Goal: Task Accomplishment & Management: Complete application form

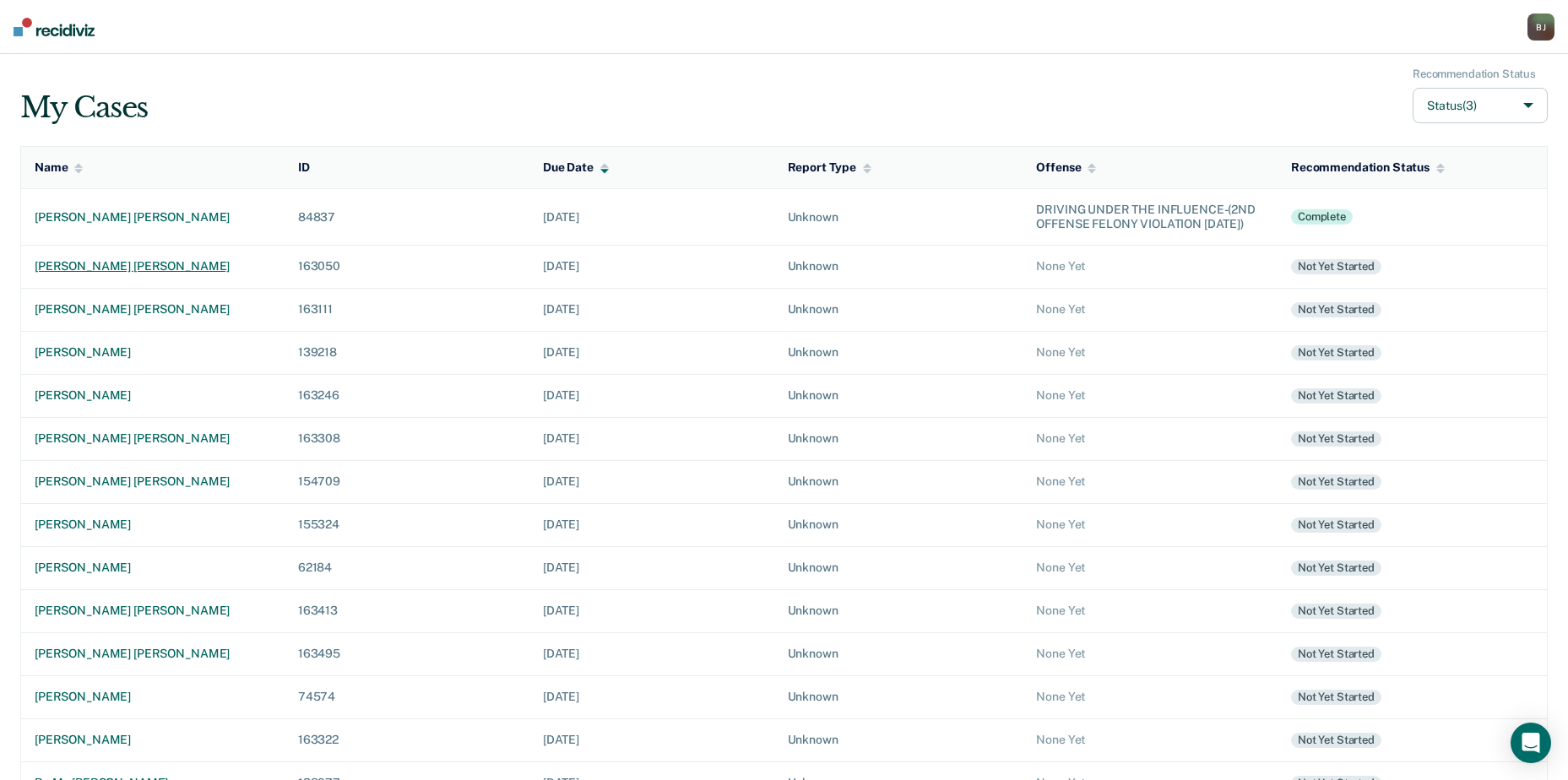
click at [121, 270] on td "[PERSON_NAME] [PERSON_NAME]" at bounding box center [152, 267] width 263 height 43
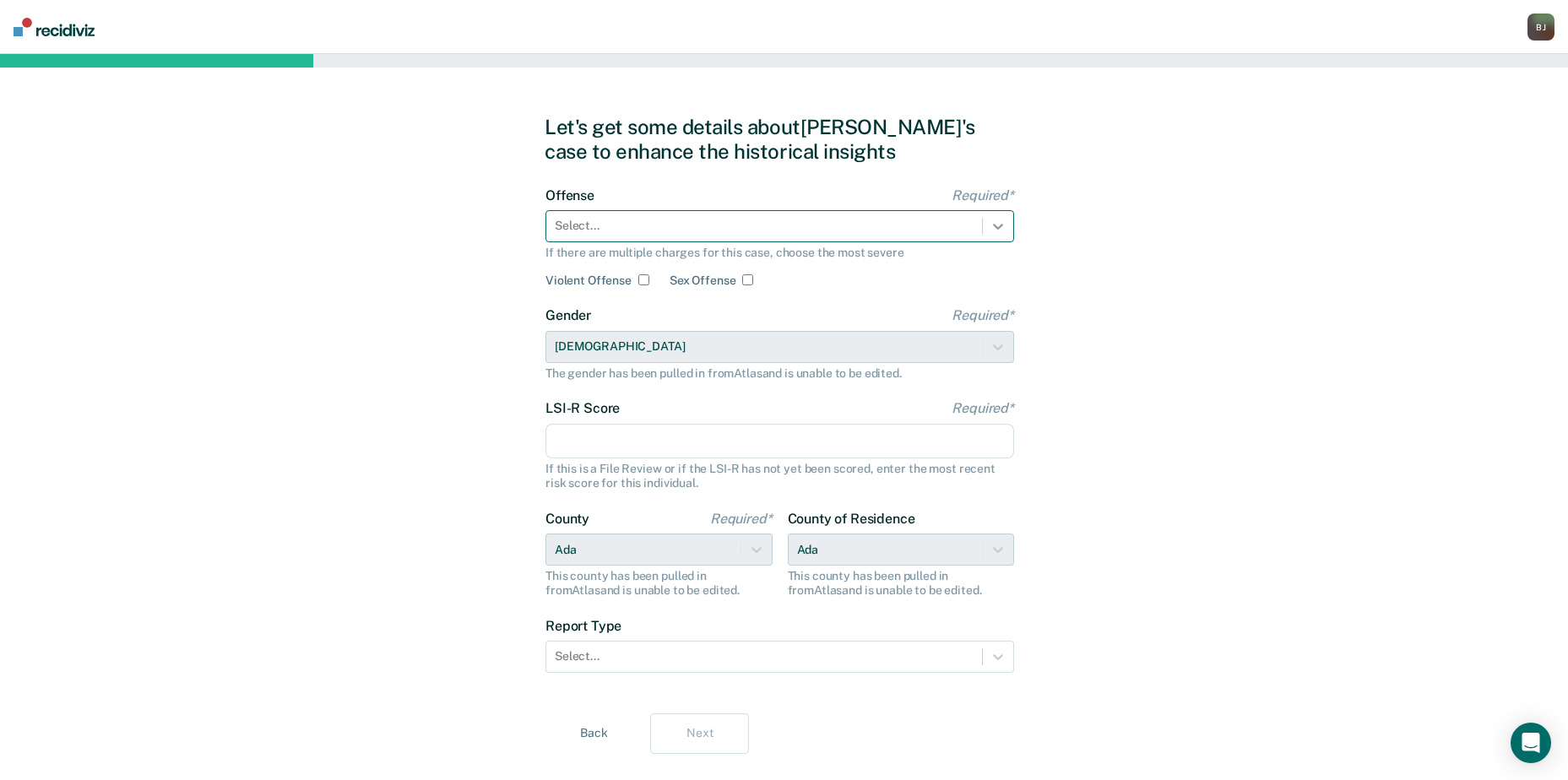
click at [1007, 224] on div at bounding box center [998, 226] width 31 height 31
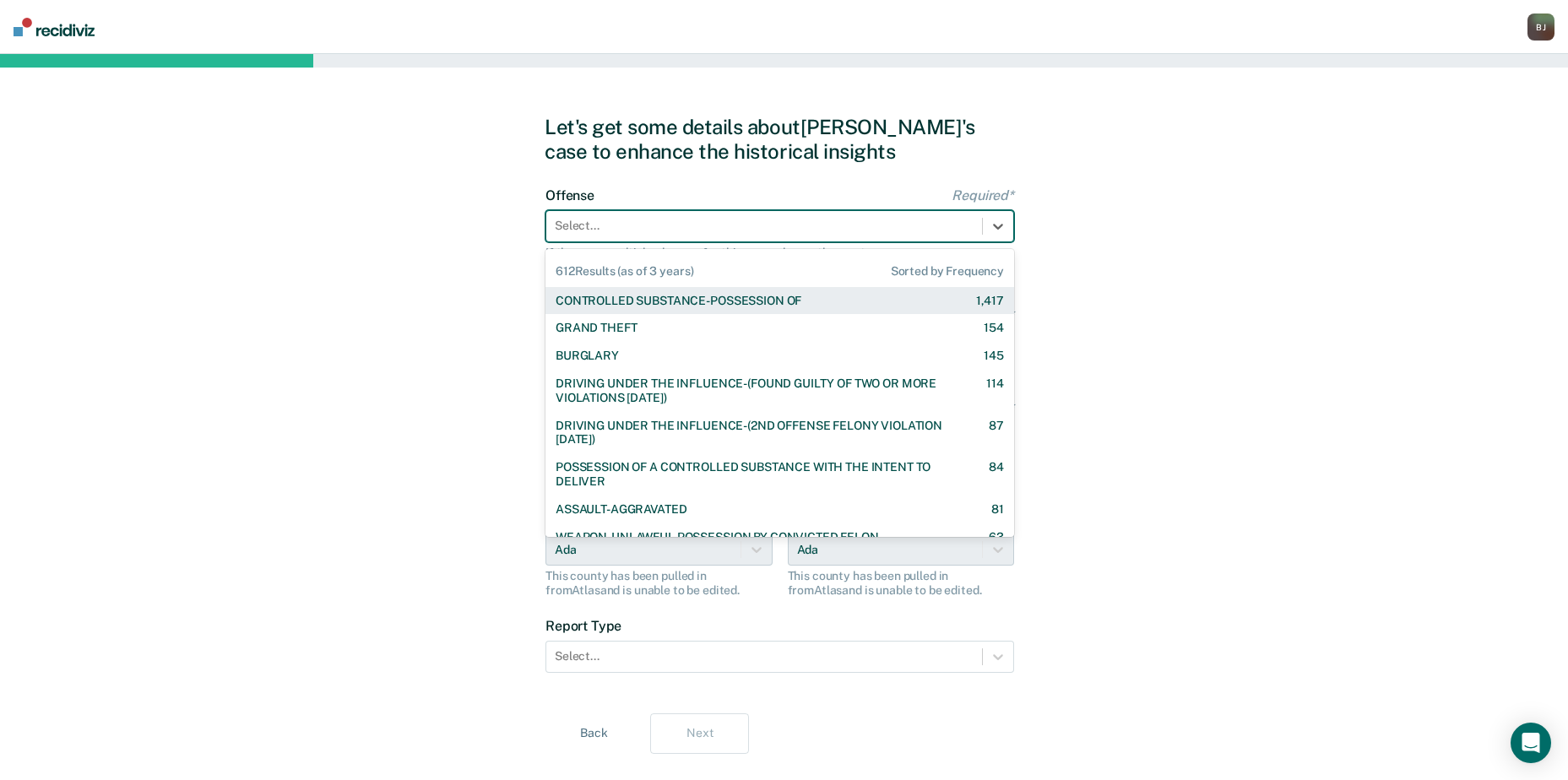
click at [777, 297] on div "CONTROLLED SUBSTANCE-POSSESSION OF" at bounding box center [679, 301] width 246 height 14
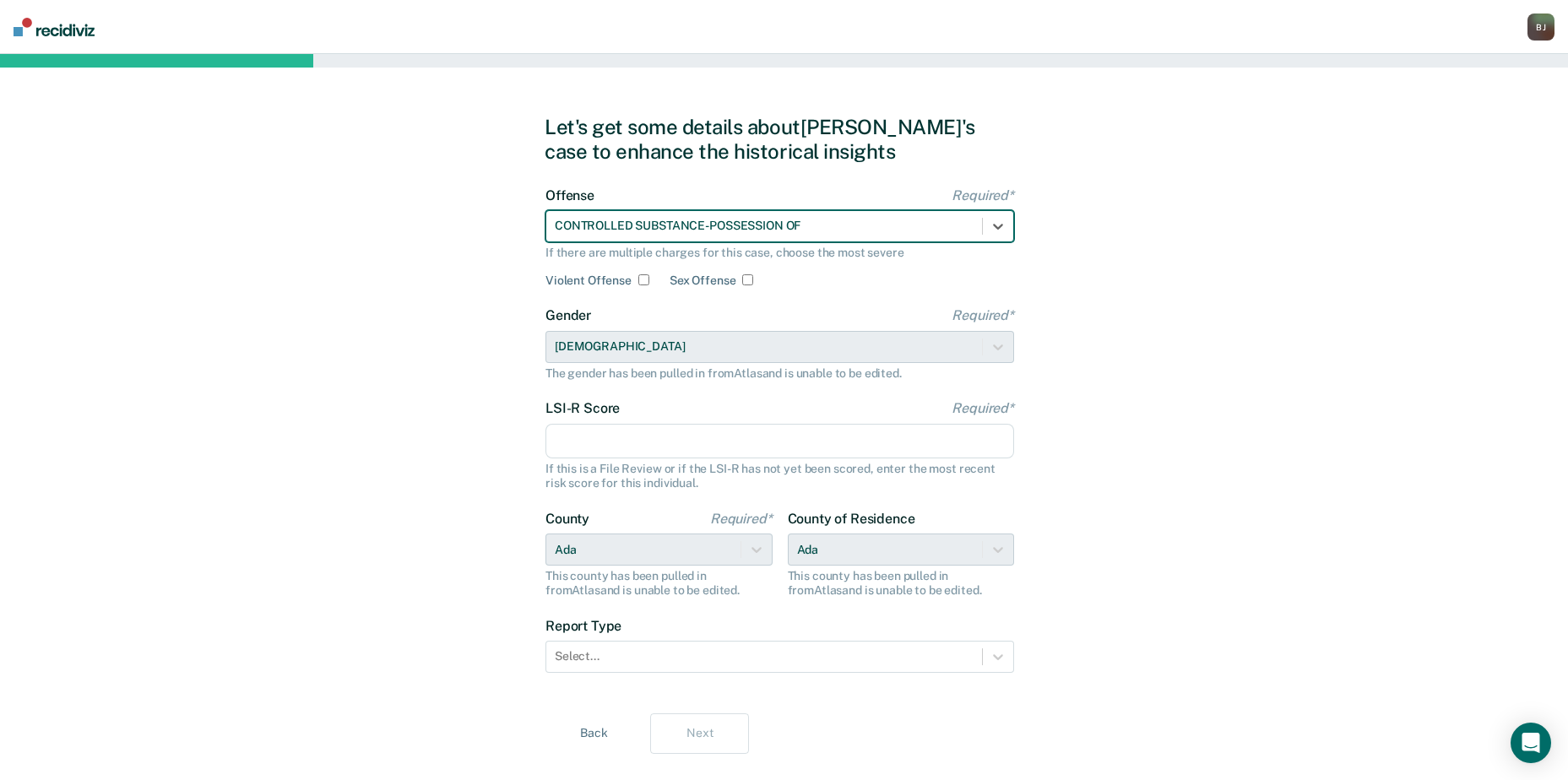
click at [771, 459] on input "LSI-R Score Required*" at bounding box center [780, 441] width 469 height 35
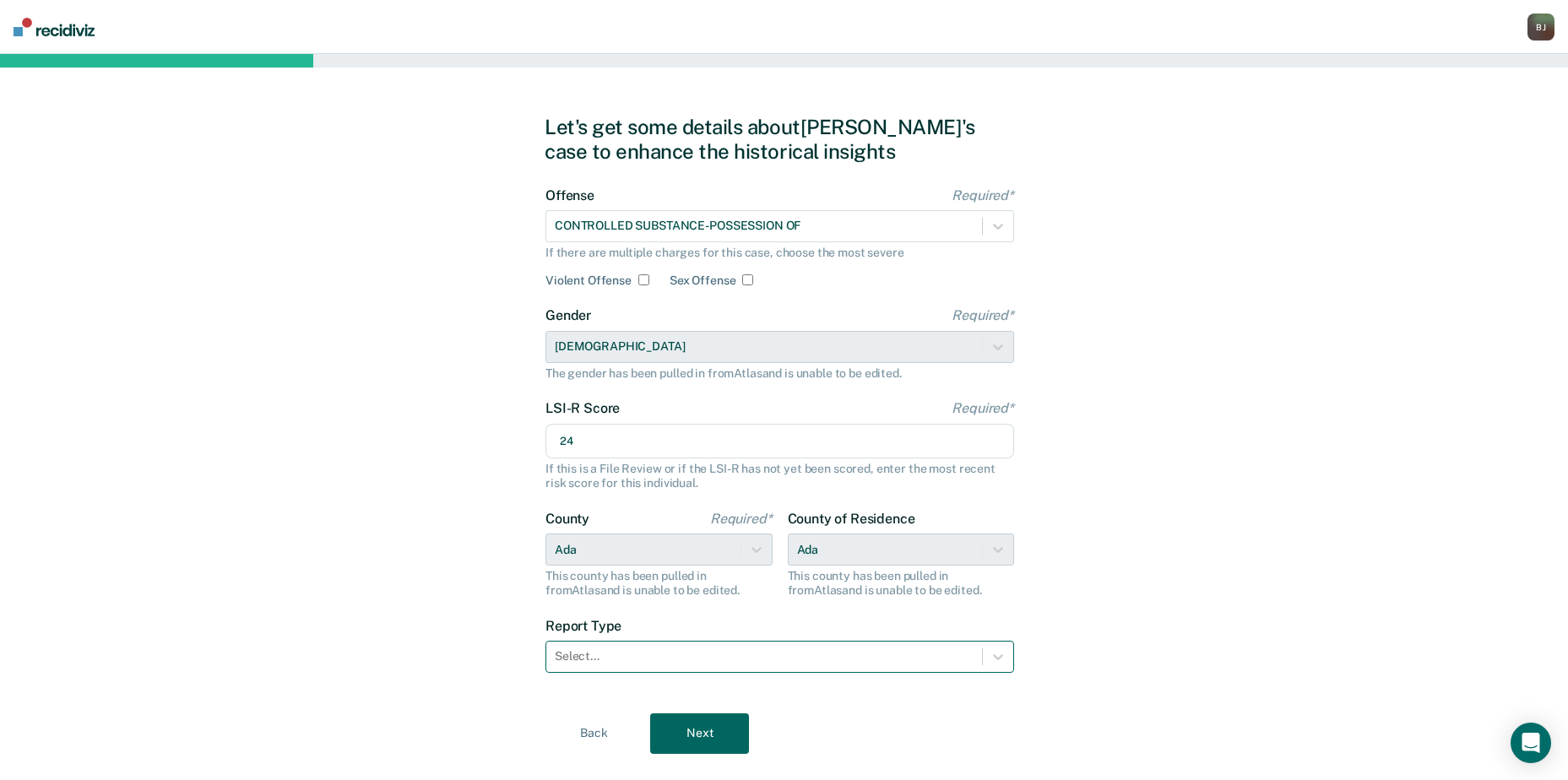
type input "24"
click at [876, 662] on div at bounding box center [764, 657] width 419 height 18
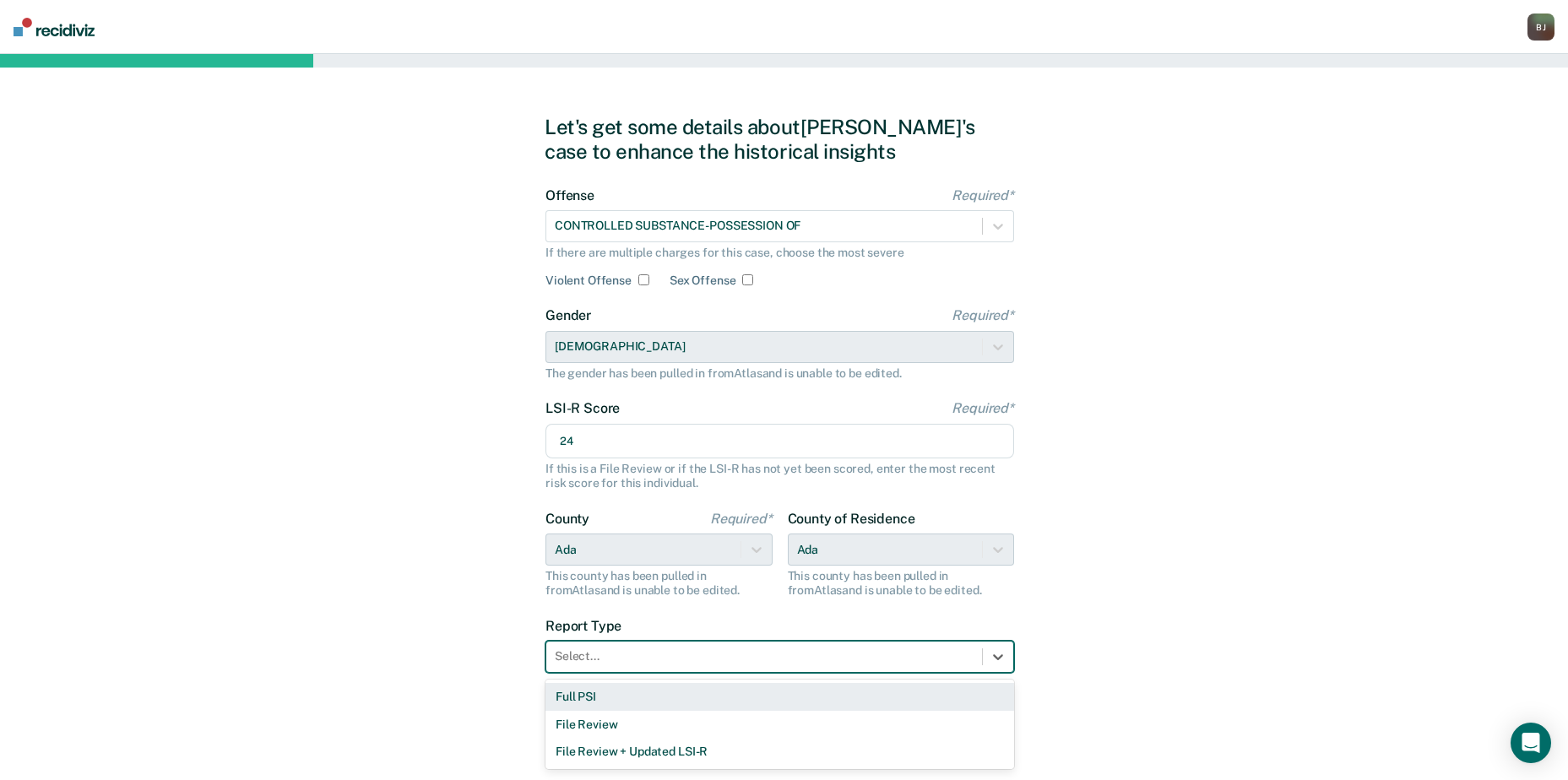
click at [811, 697] on div "Full PSI" at bounding box center [780, 697] width 469 height 28
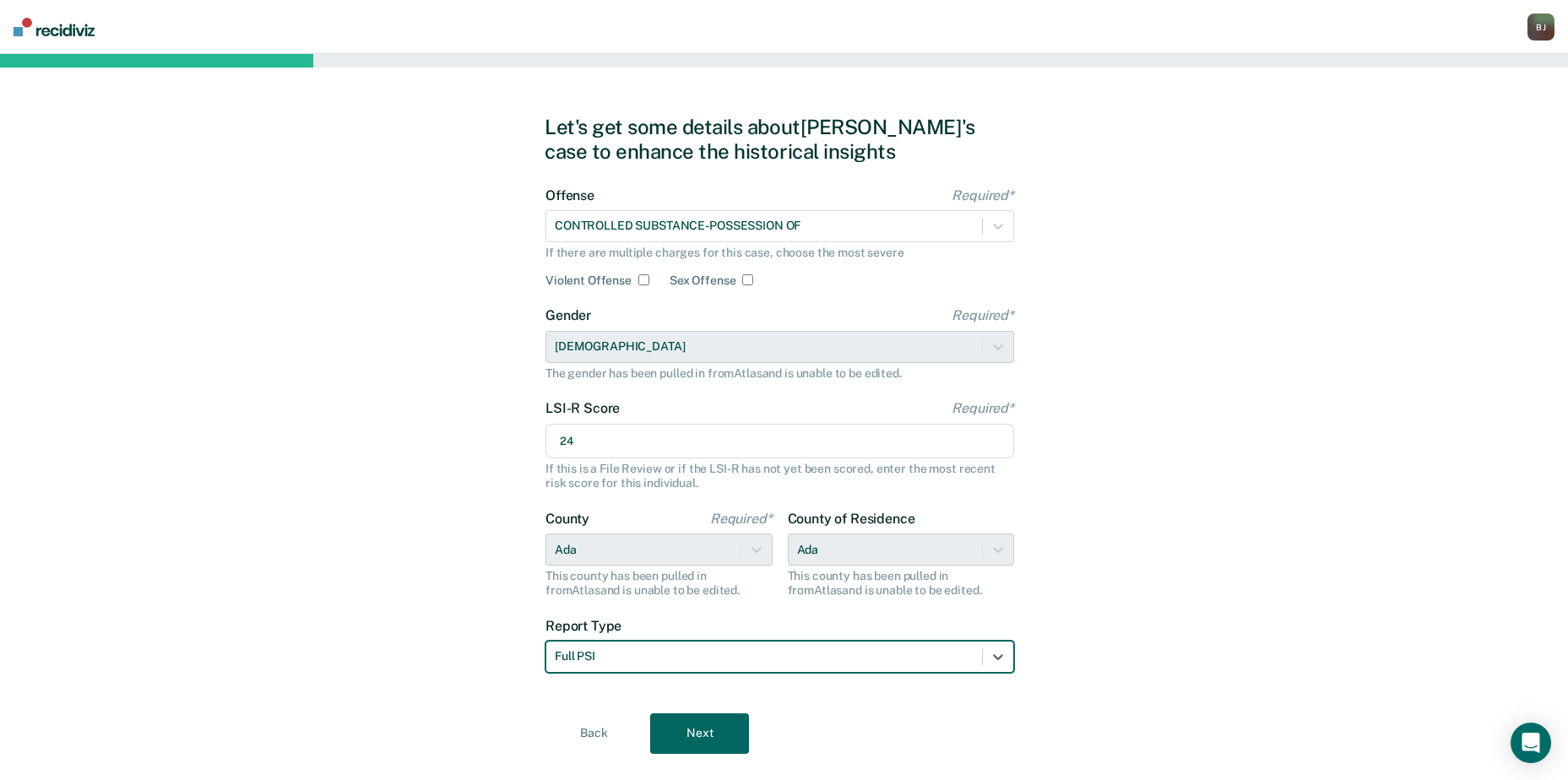
click at [736, 728] on button "Next" at bounding box center [698, 733] width 99 height 41
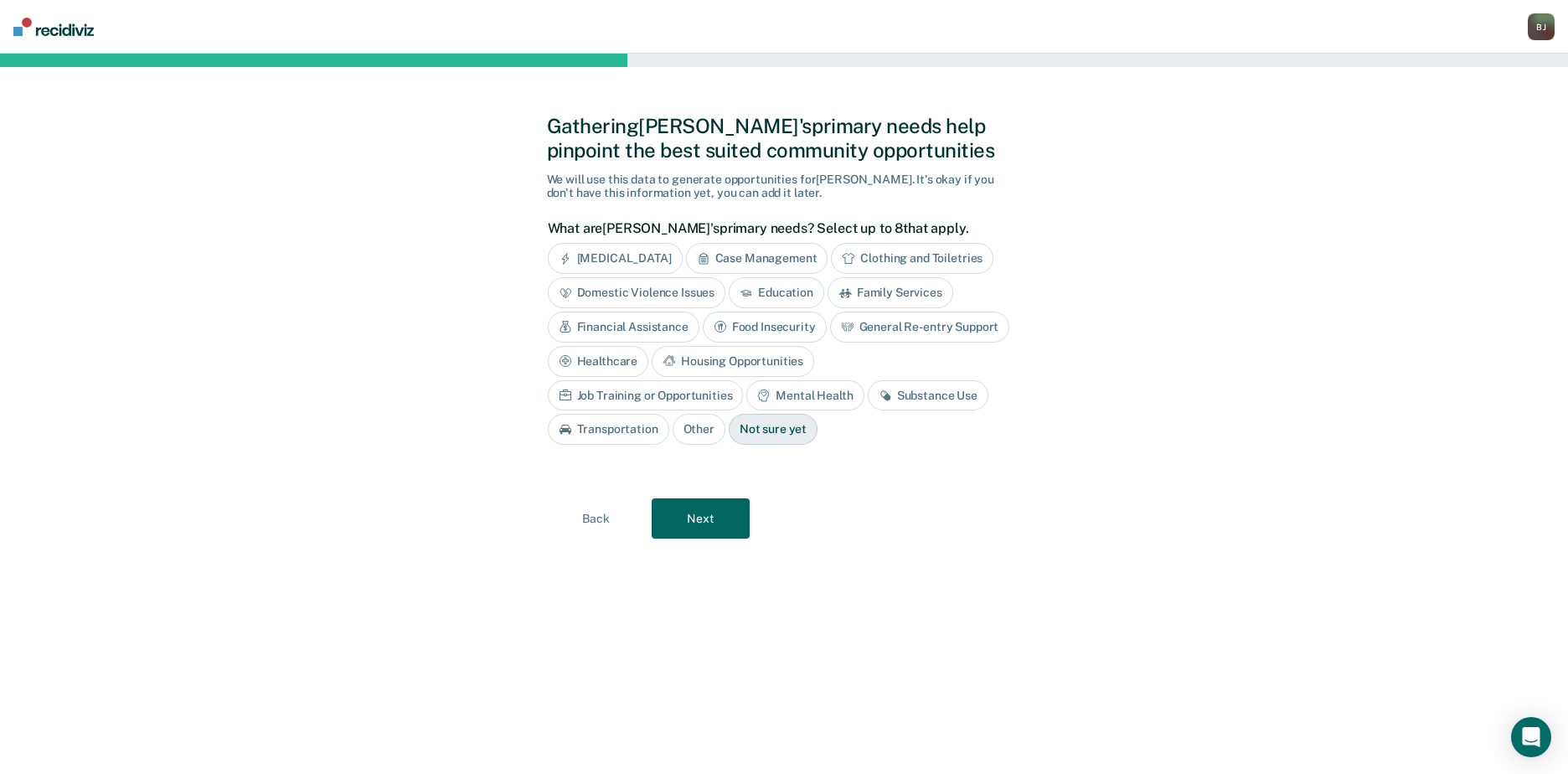
click at [633, 292] on div "Domestic Violence Issues" at bounding box center [636, 293] width 179 height 31
click at [746, 398] on div "Mental Health" at bounding box center [804, 396] width 118 height 31
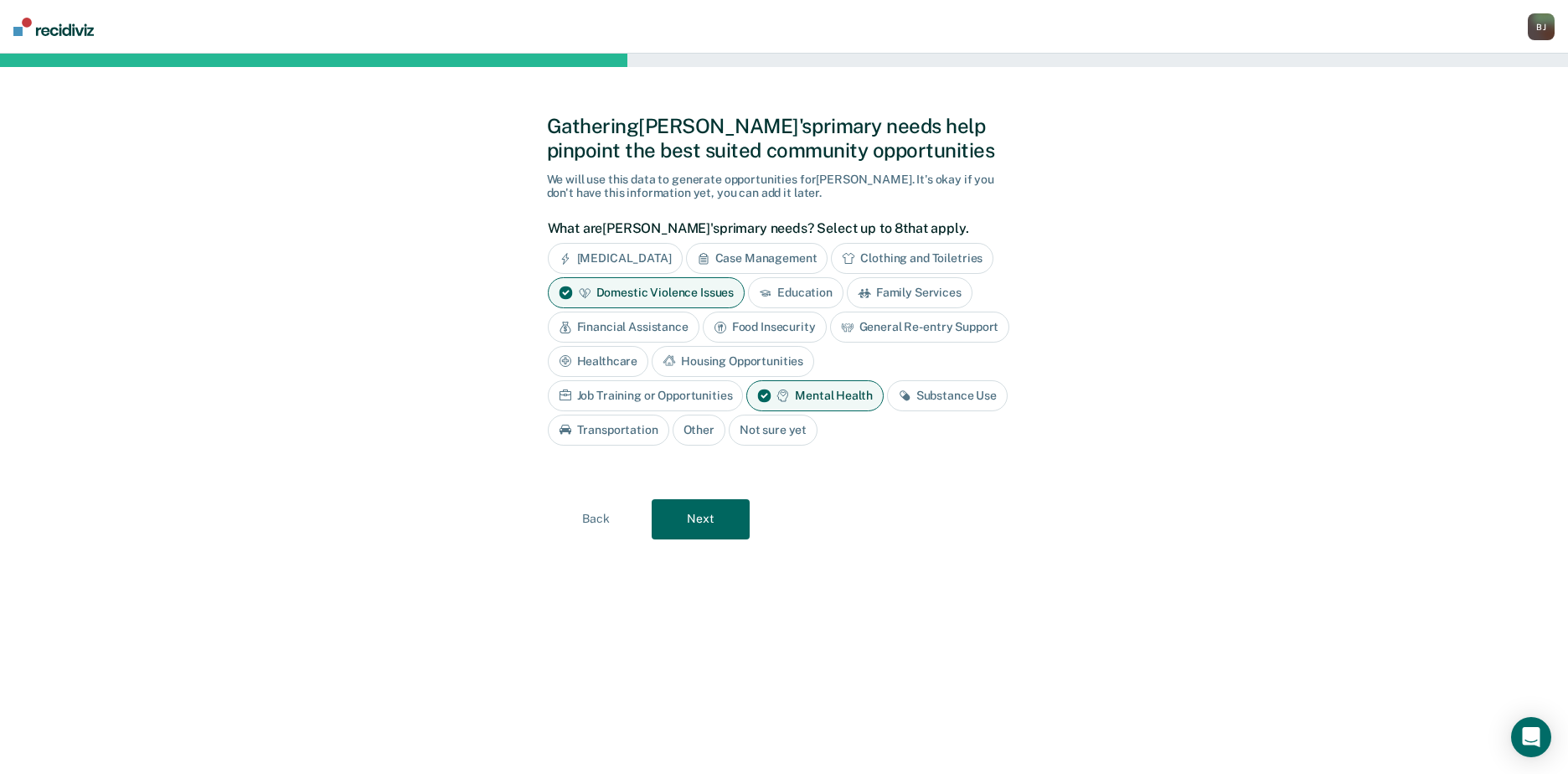
click at [887, 397] on div "Substance Use" at bounding box center [947, 396] width 120 height 31
click at [784, 283] on div "Education" at bounding box center [795, 293] width 95 height 31
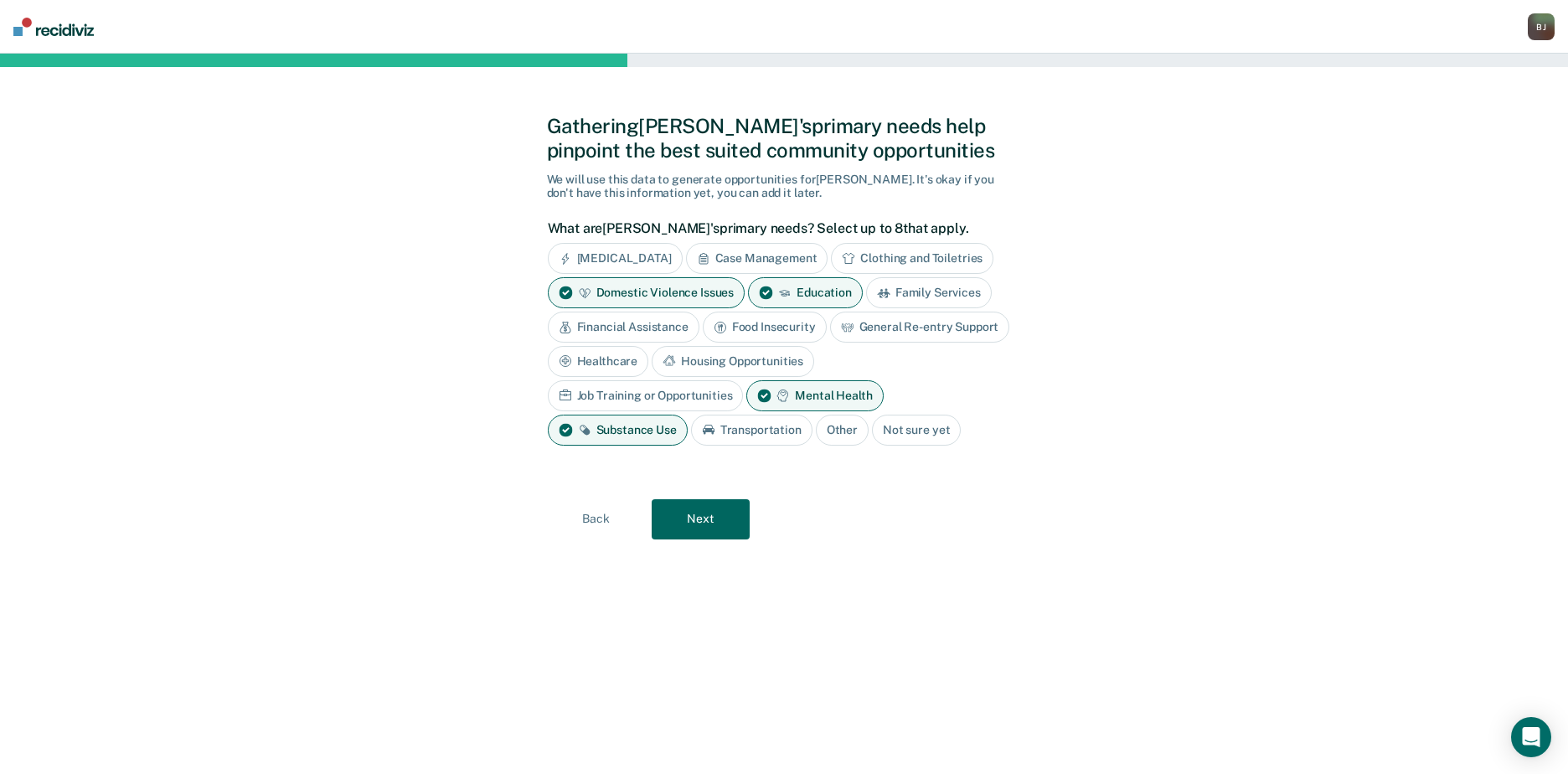
click at [784, 283] on div "Education" at bounding box center [805, 293] width 115 height 31
click at [793, 257] on div "Case Management" at bounding box center [757, 259] width 143 height 31
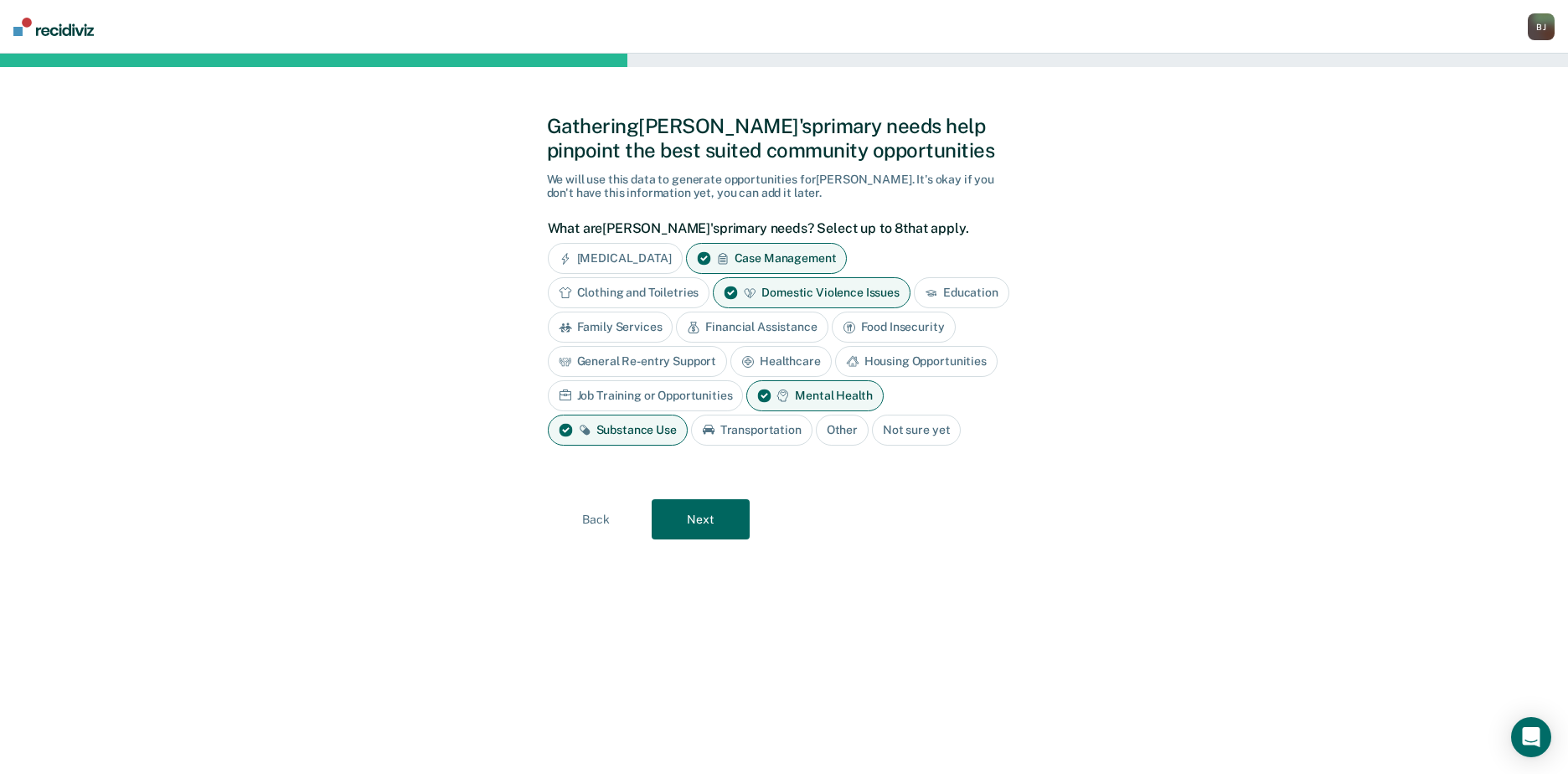
click at [714, 519] on button "Next" at bounding box center [700, 519] width 98 height 40
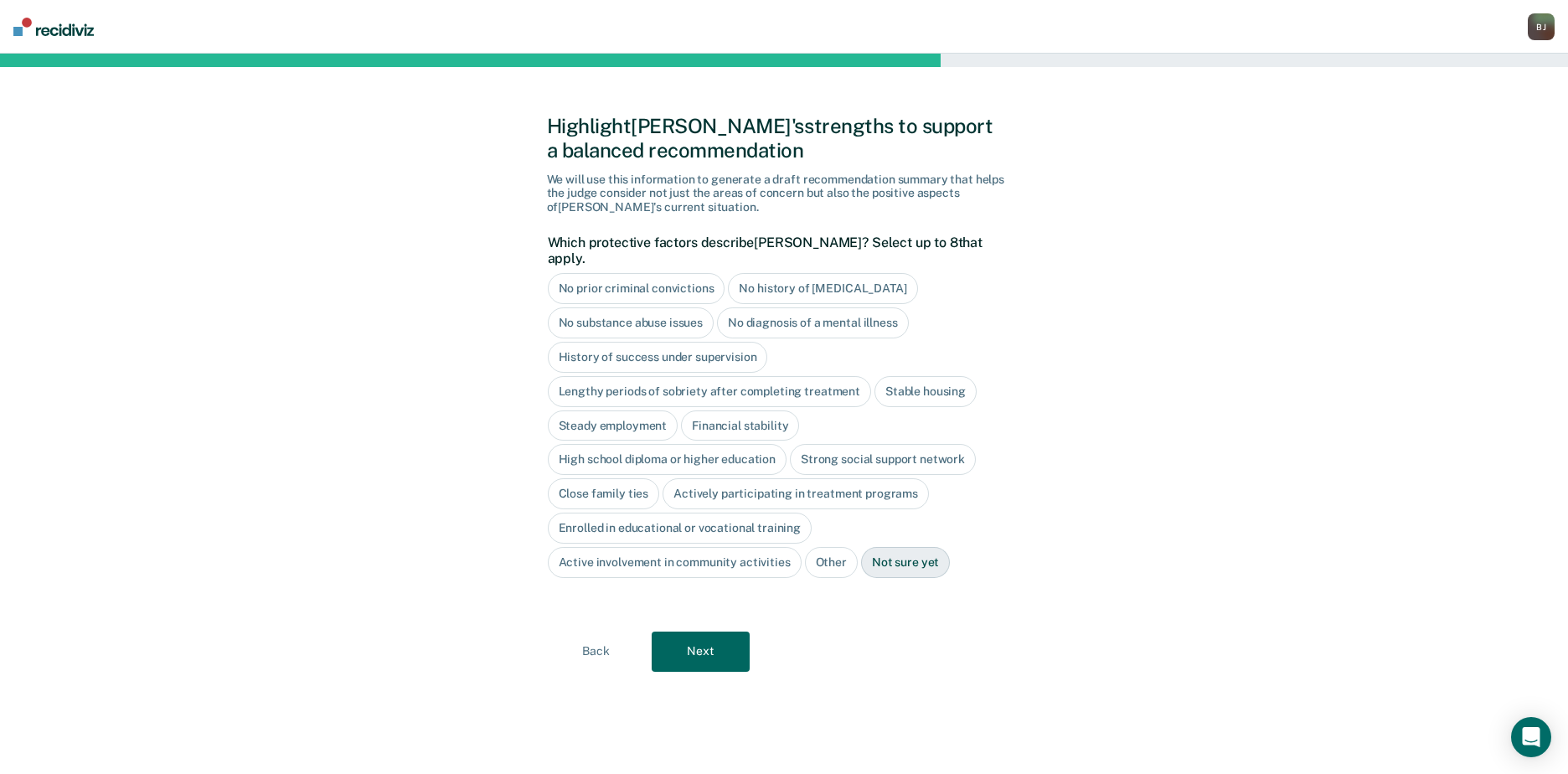
click at [691, 275] on div "No prior criminal convictions" at bounding box center [636, 288] width 178 height 31
click at [859, 273] on div "No history of [MEDICAL_DATA]" at bounding box center [841, 288] width 189 height 31
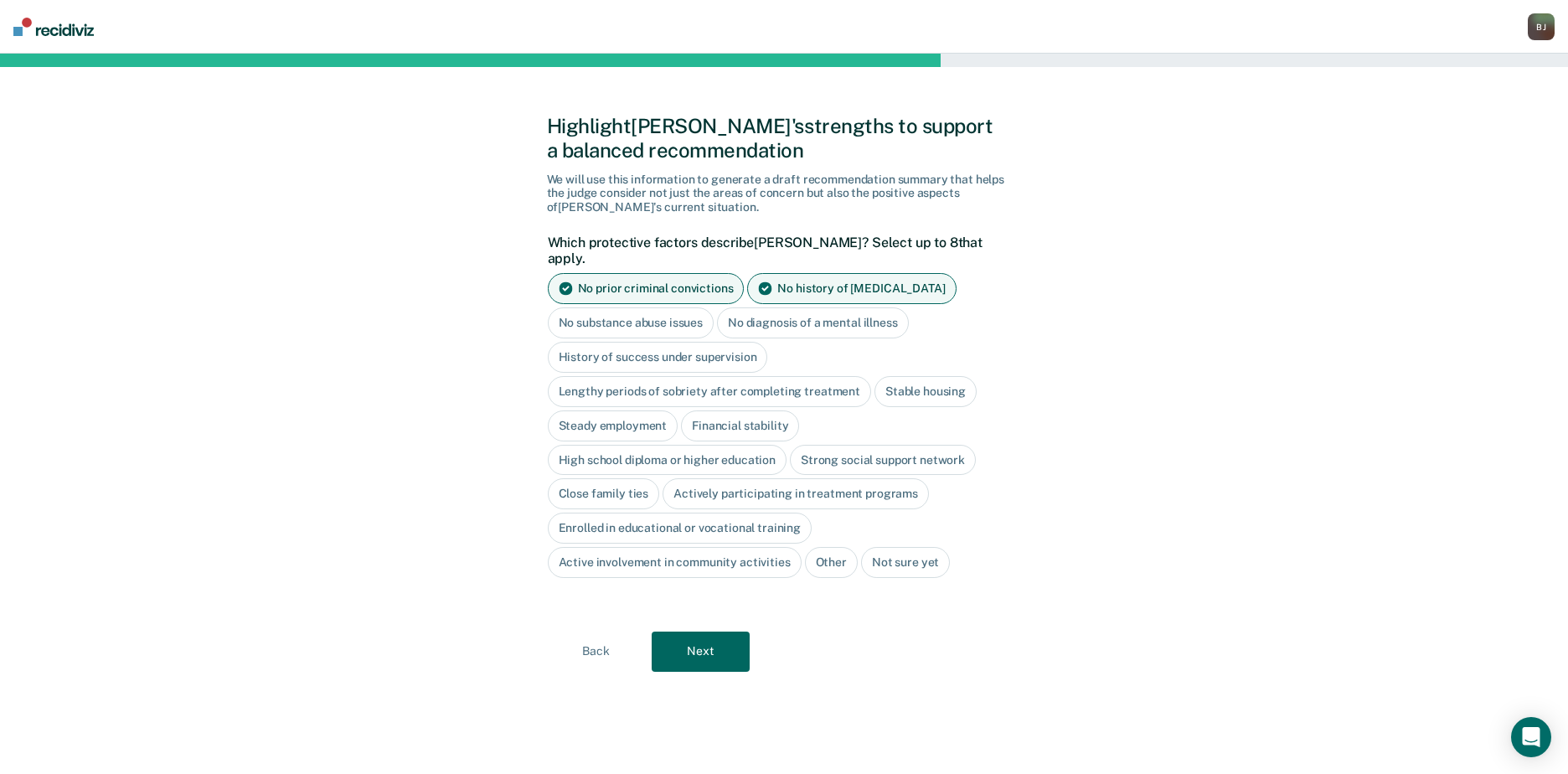
click at [757, 452] on div "High school diploma or higher education" at bounding box center [667, 460] width 240 height 31
click at [725, 649] on button "Next" at bounding box center [700, 652] width 98 height 40
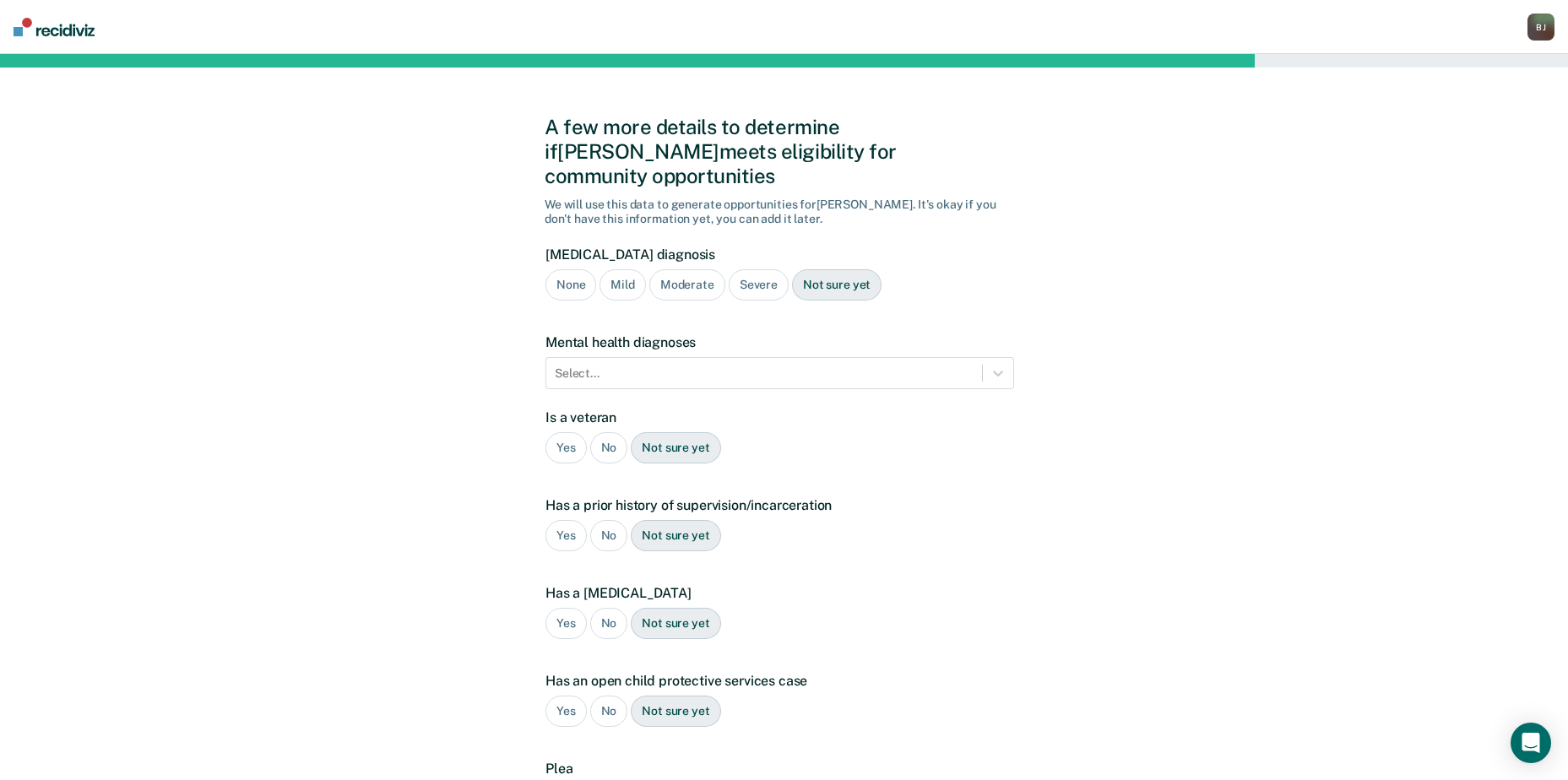
click at [760, 270] on div "Severe" at bounding box center [758, 285] width 60 height 32
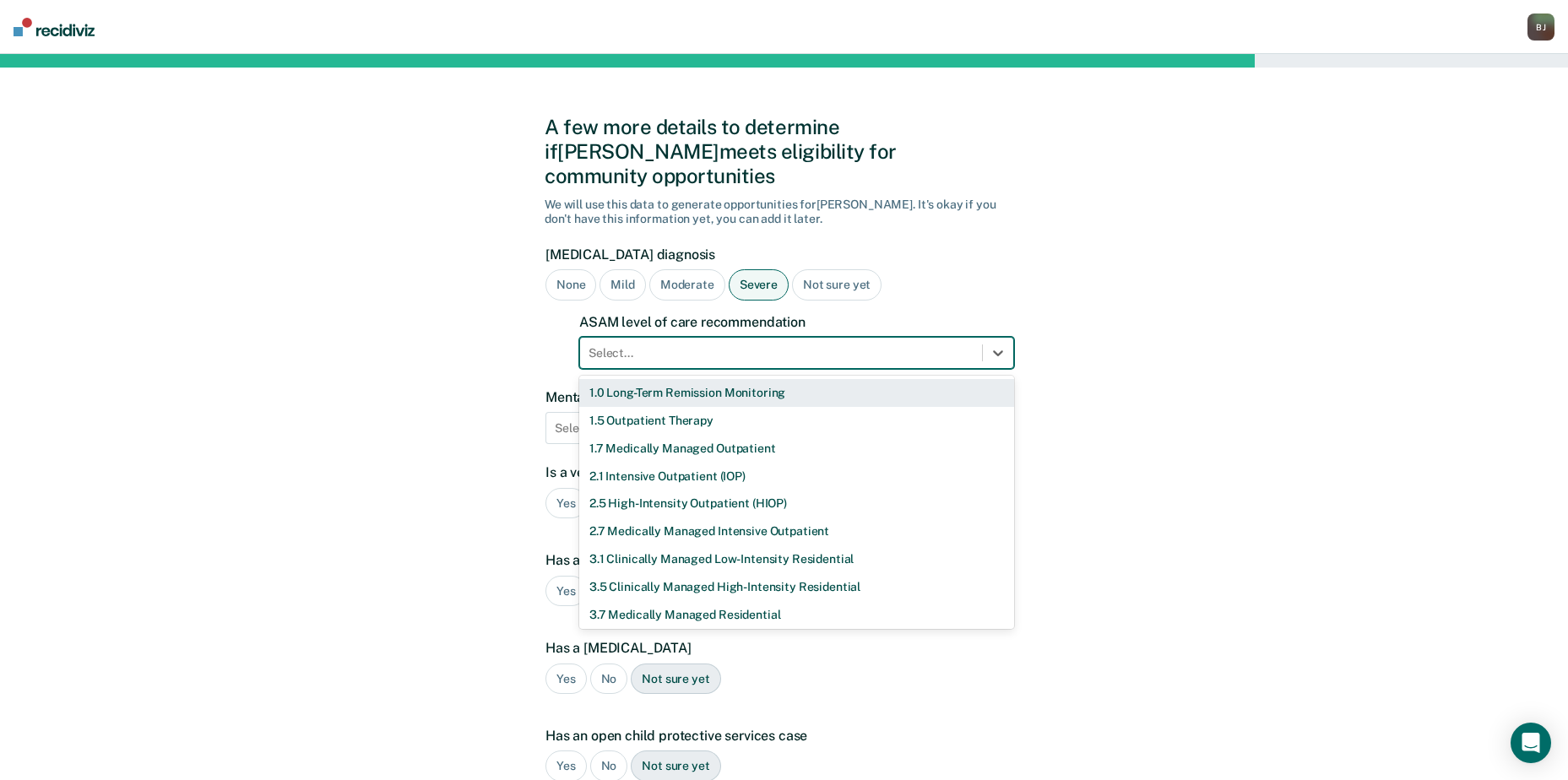
click at [648, 345] on div at bounding box center [780, 354] width 385 height 18
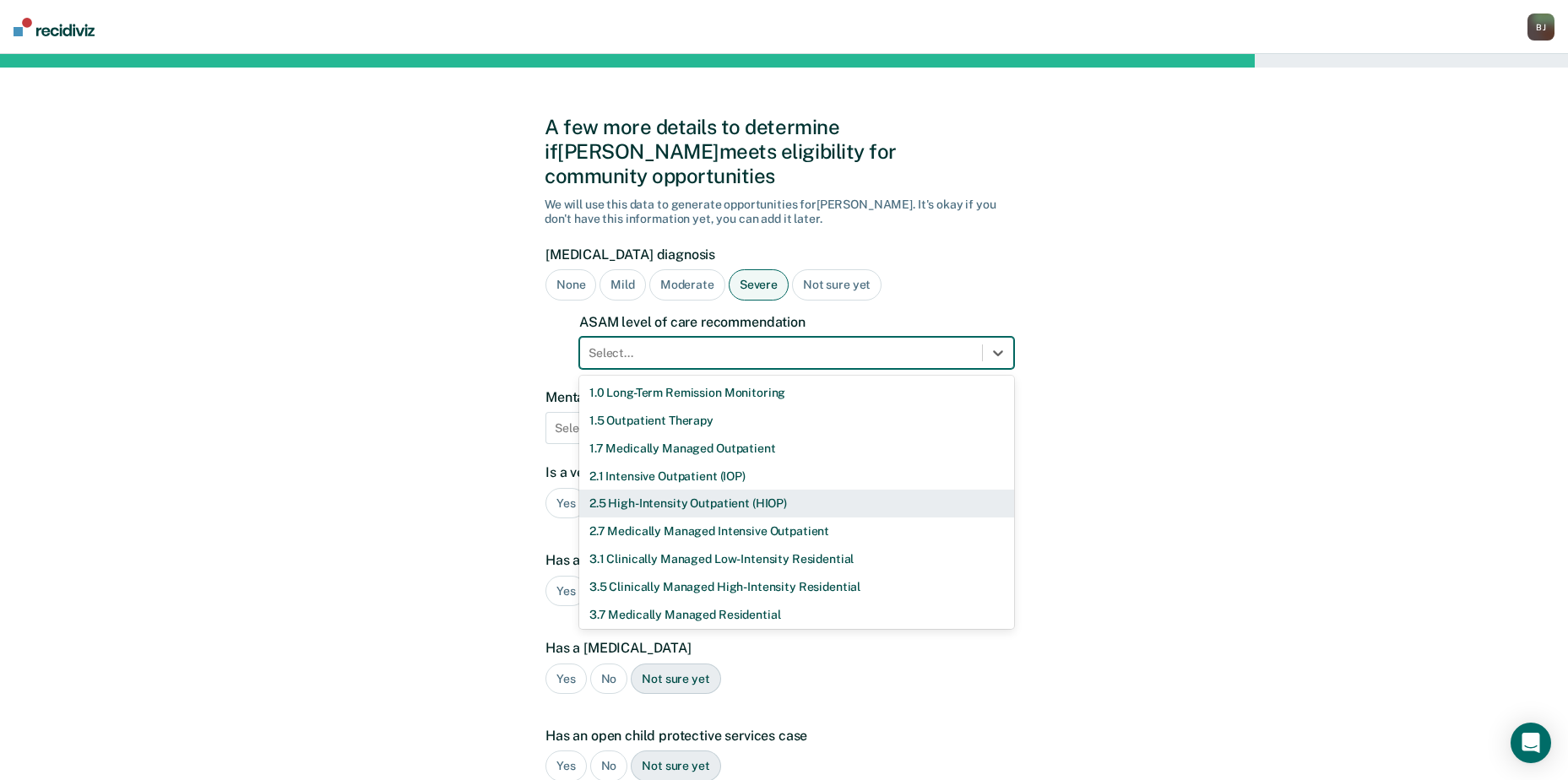
click at [709, 490] on div "2.5 High-Intensity Outpatient (HIOP)" at bounding box center [796, 503] width 435 height 28
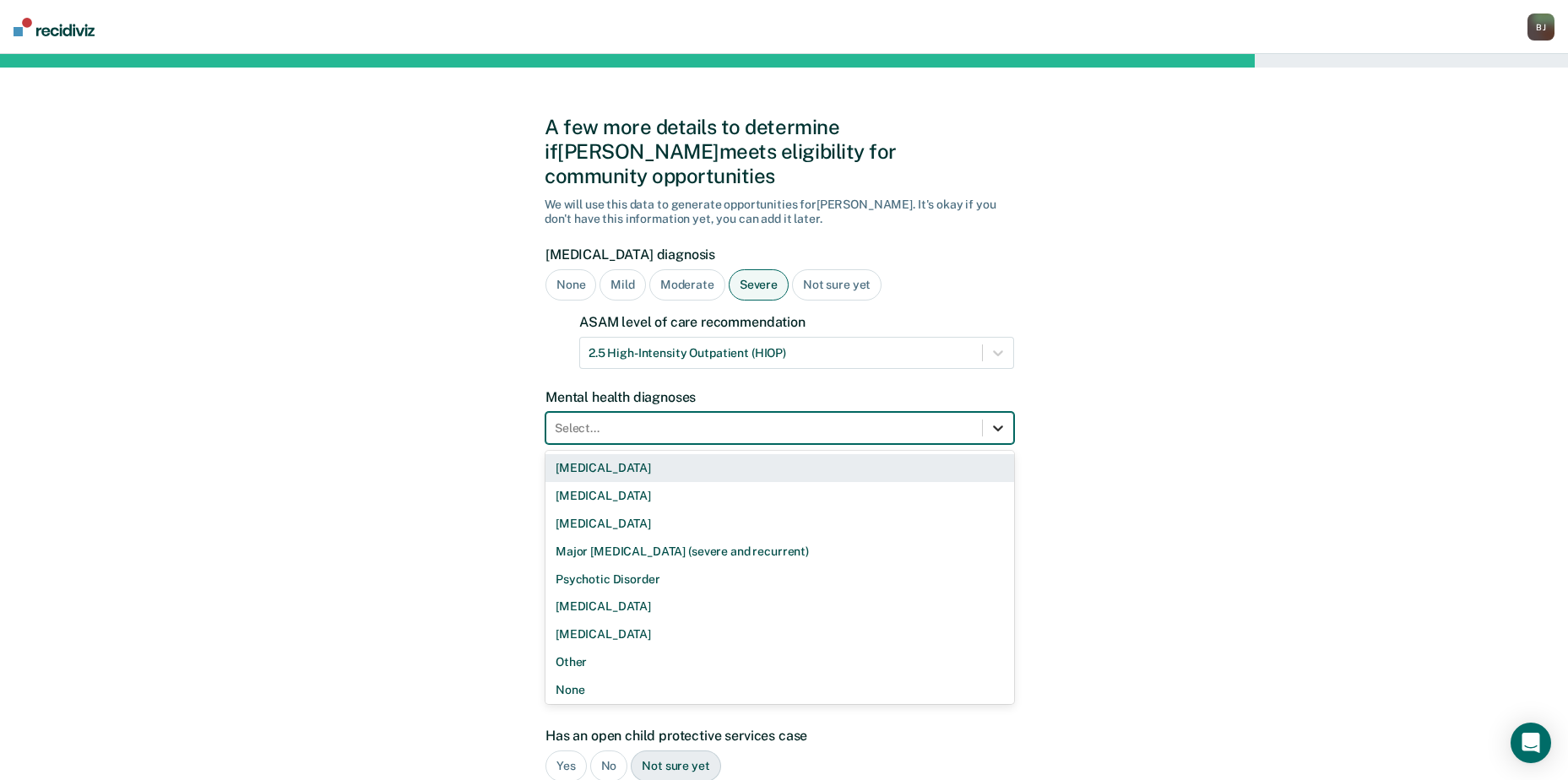
click at [995, 414] on div at bounding box center [998, 428] width 31 height 31
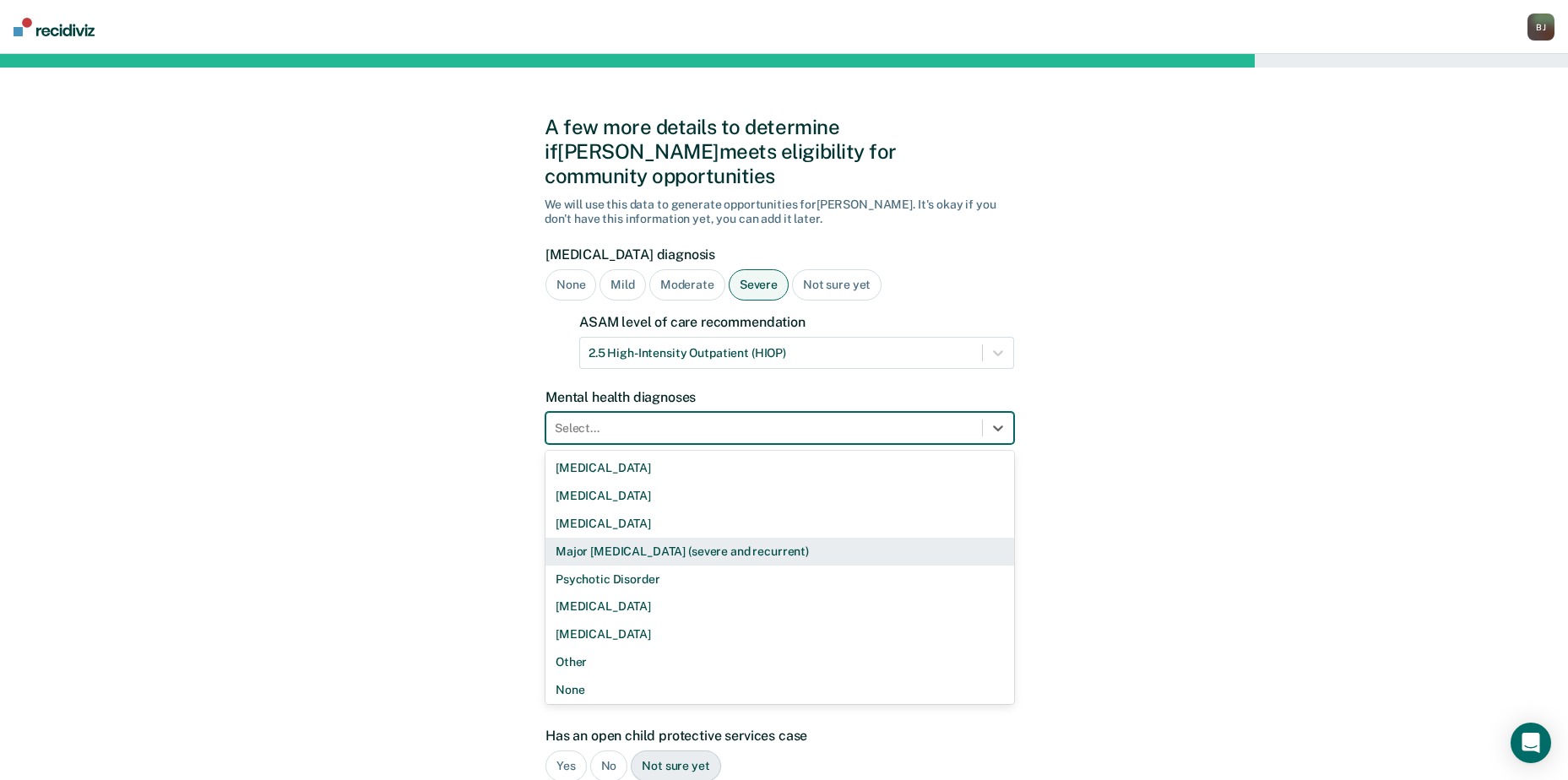
click at [765, 537] on div "Major [MEDICAL_DATA] (severe and recurrent)" at bounding box center [780, 551] width 469 height 28
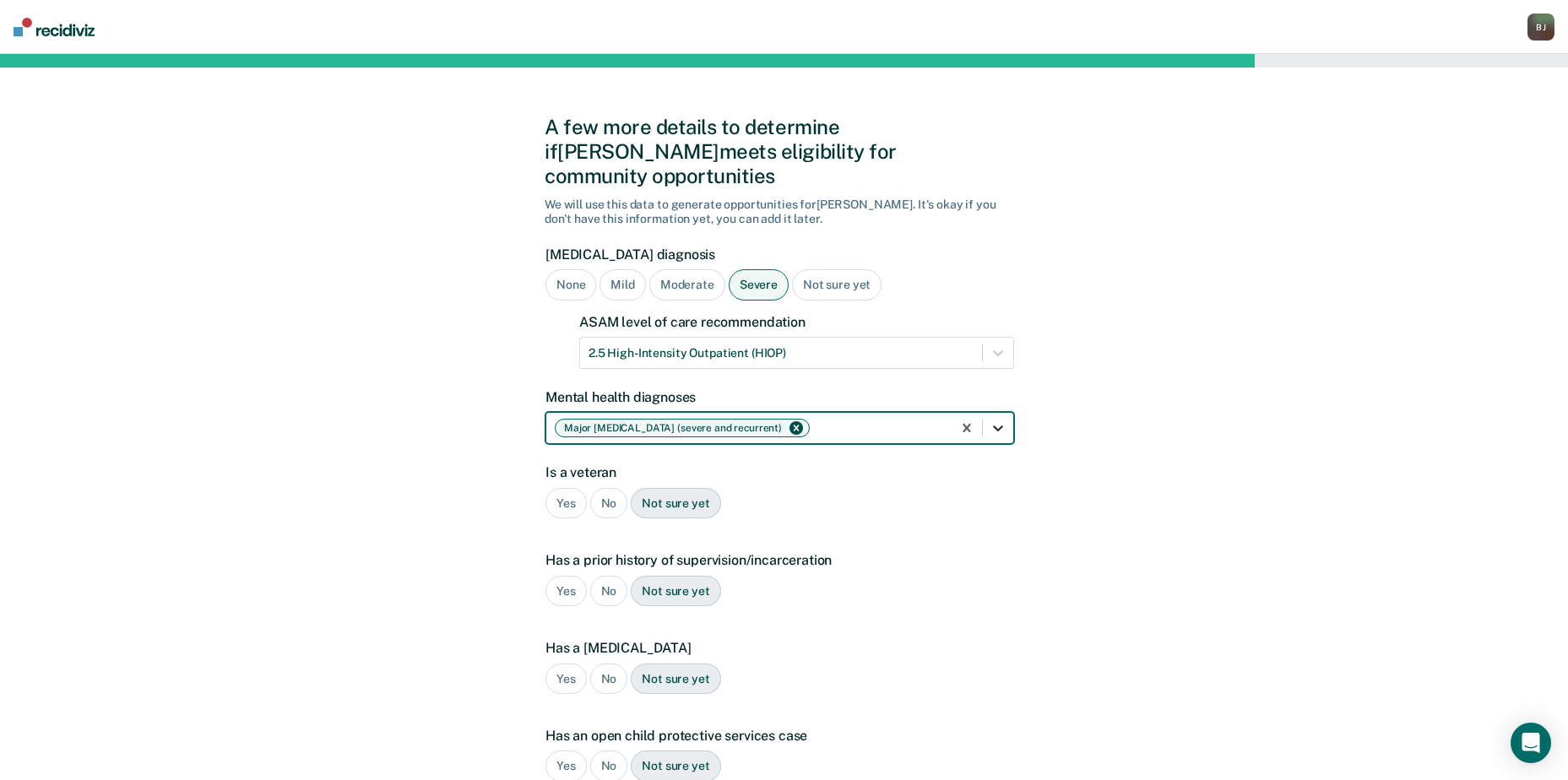
click at [996, 420] on icon at bounding box center [998, 428] width 17 height 17
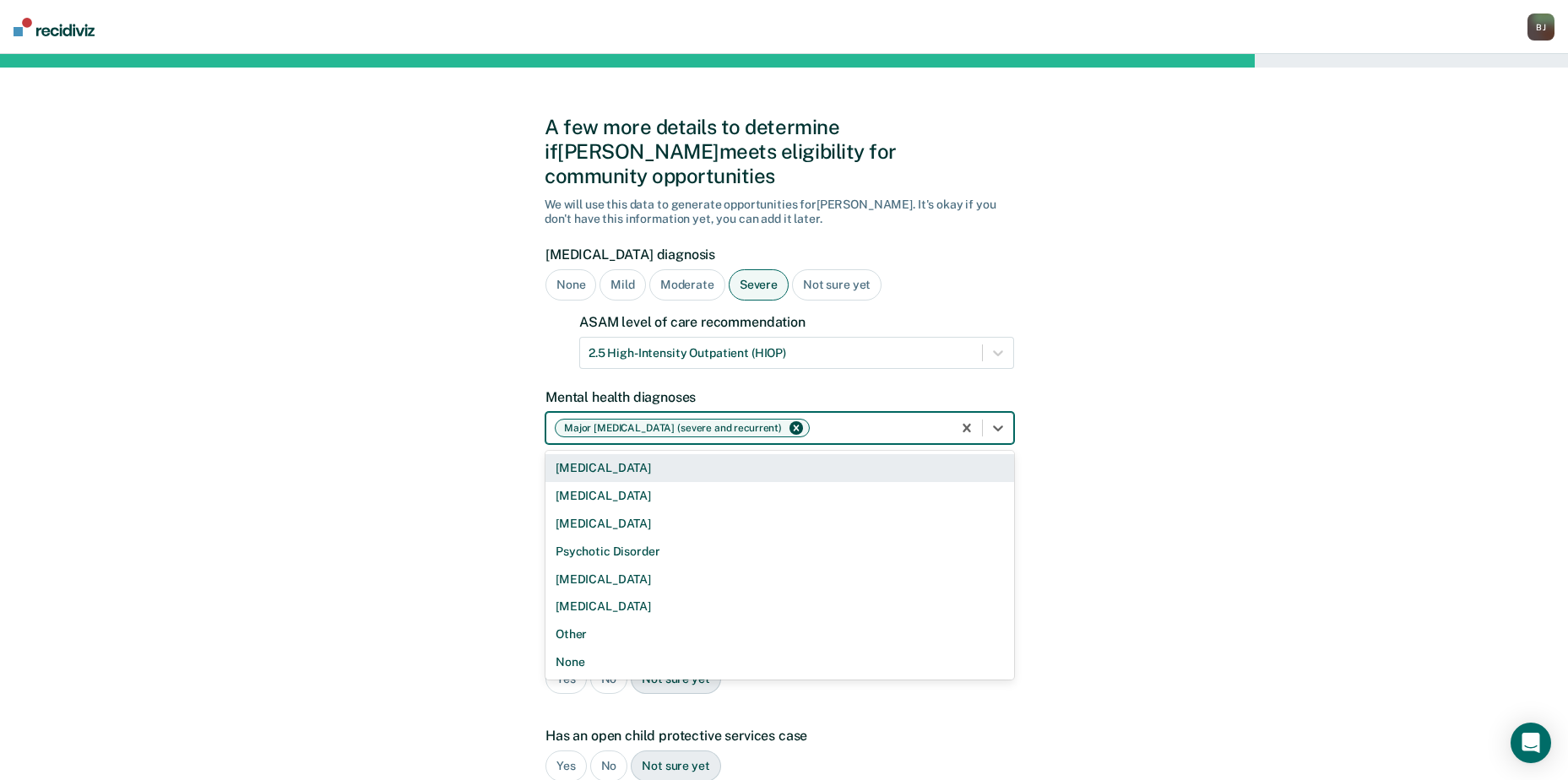
click at [1142, 440] on div "A few more details to determine if [PERSON_NAME] meets eligibility for communit…" at bounding box center [784, 539] width 1568 height 971
click at [1003, 420] on icon at bounding box center [998, 428] width 17 height 17
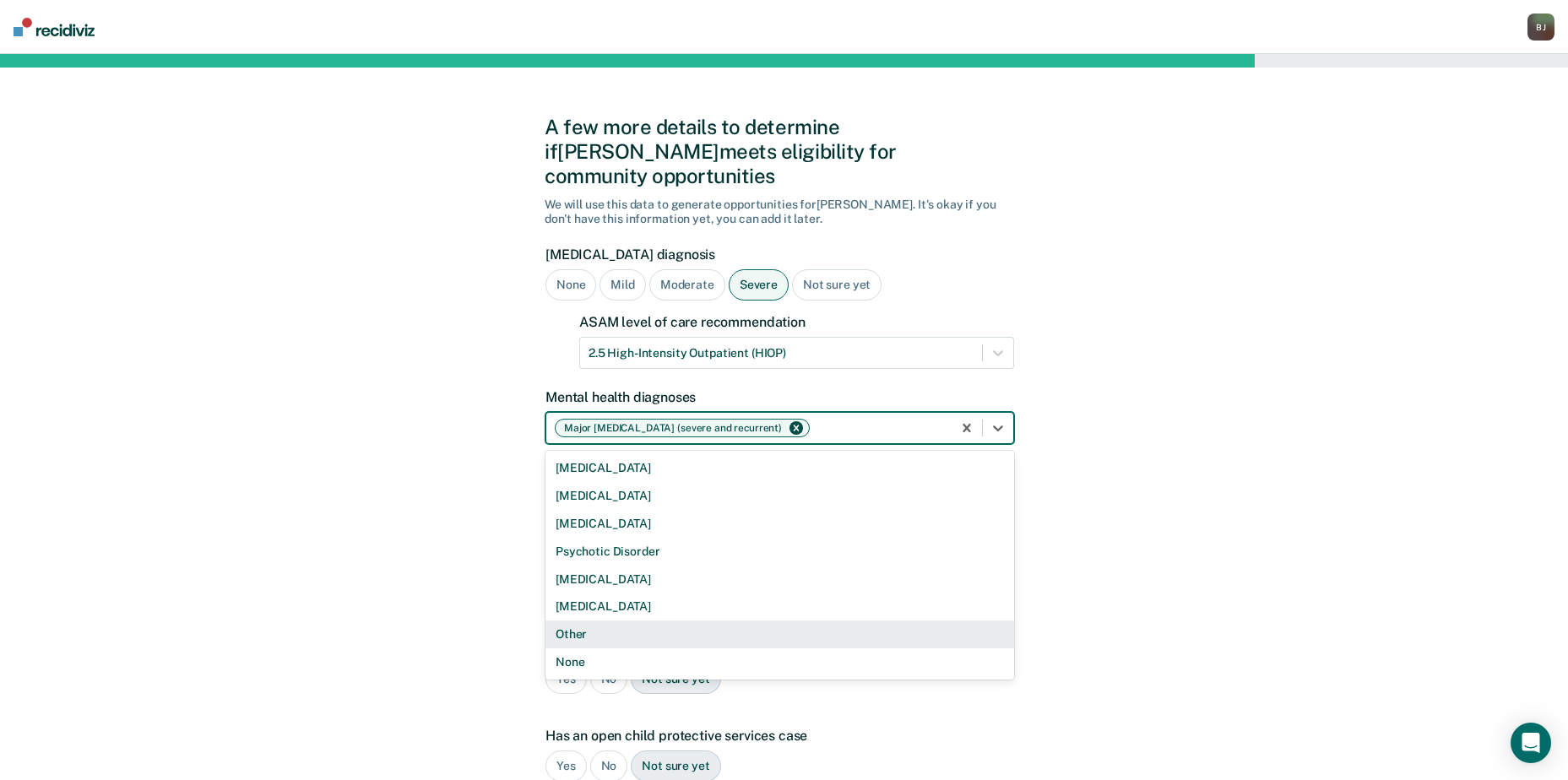
click at [779, 621] on div "Other" at bounding box center [780, 634] width 469 height 28
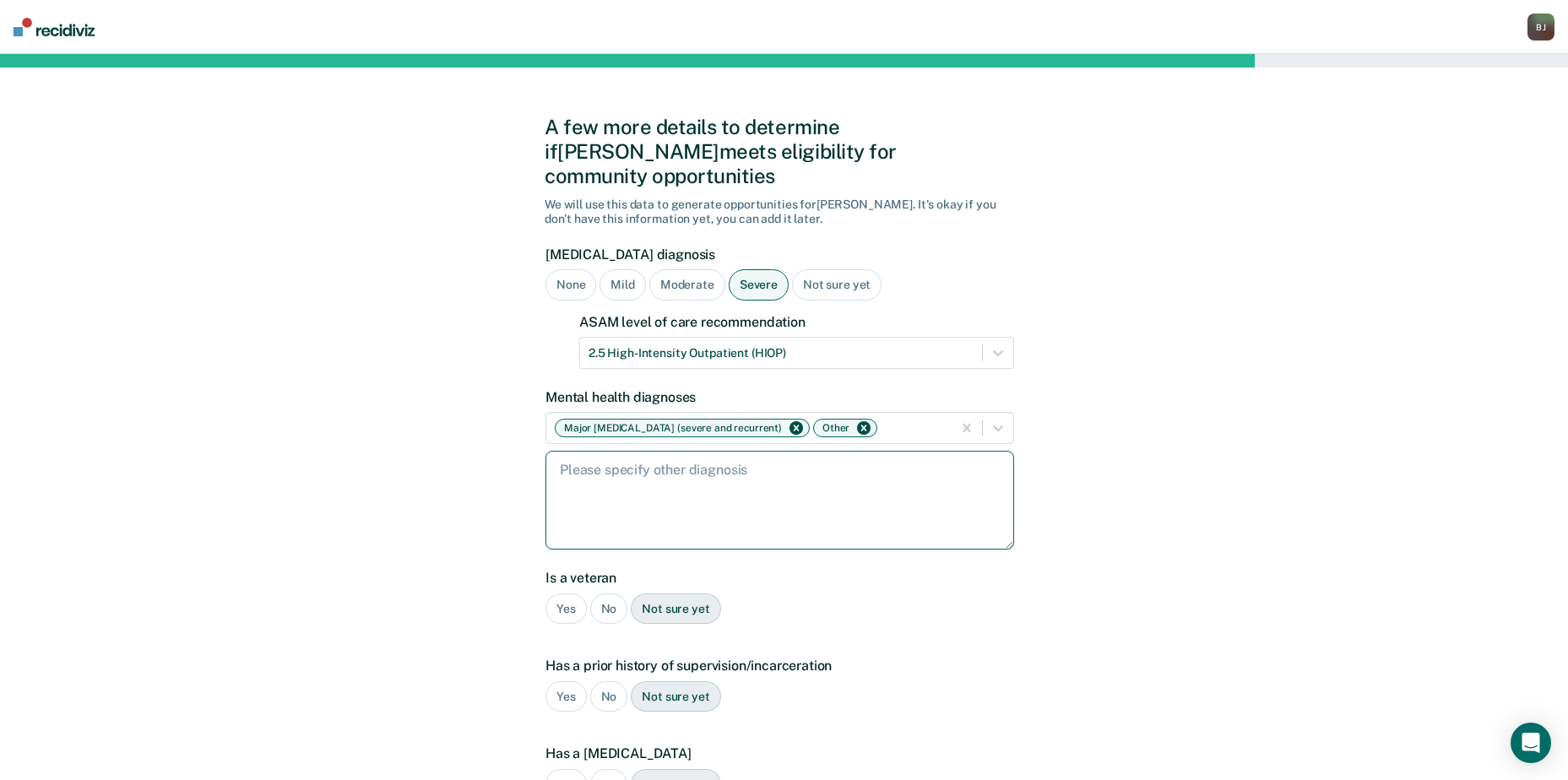
click at [808, 480] on textarea at bounding box center [780, 499] width 469 height 99
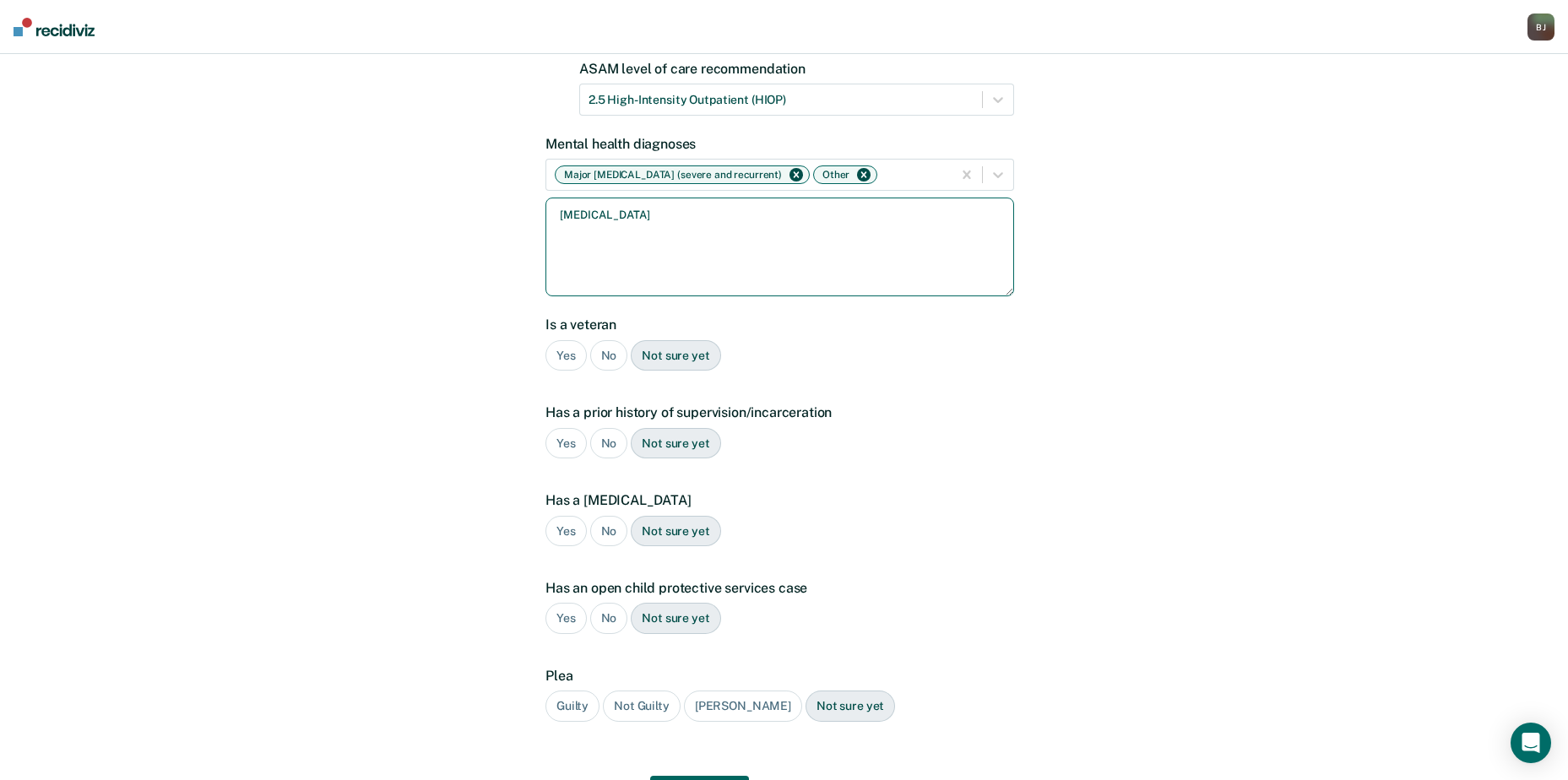
scroll to position [326, 0]
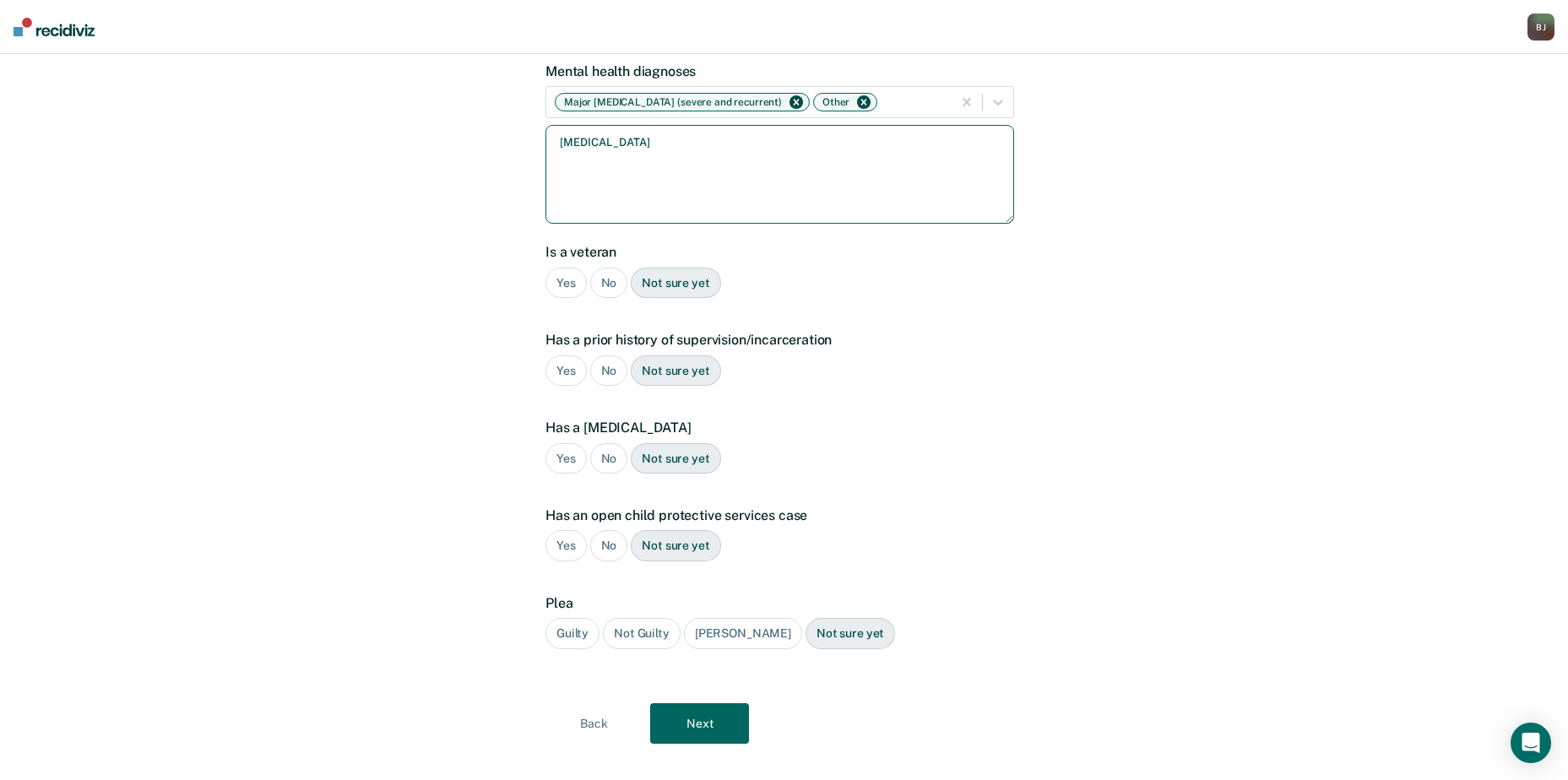
type textarea "[MEDICAL_DATA]"
click at [589, 271] on div "Yes No Not sure yet" at bounding box center [780, 283] width 469 height 32
click at [601, 269] on div "No" at bounding box center [609, 283] width 38 height 32
click at [622, 356] on div "No" at bounding box center [609, 371] width 38 height 32
click at [614, 443] on div "No" at bounding box center [609, 459] width 38 height 32
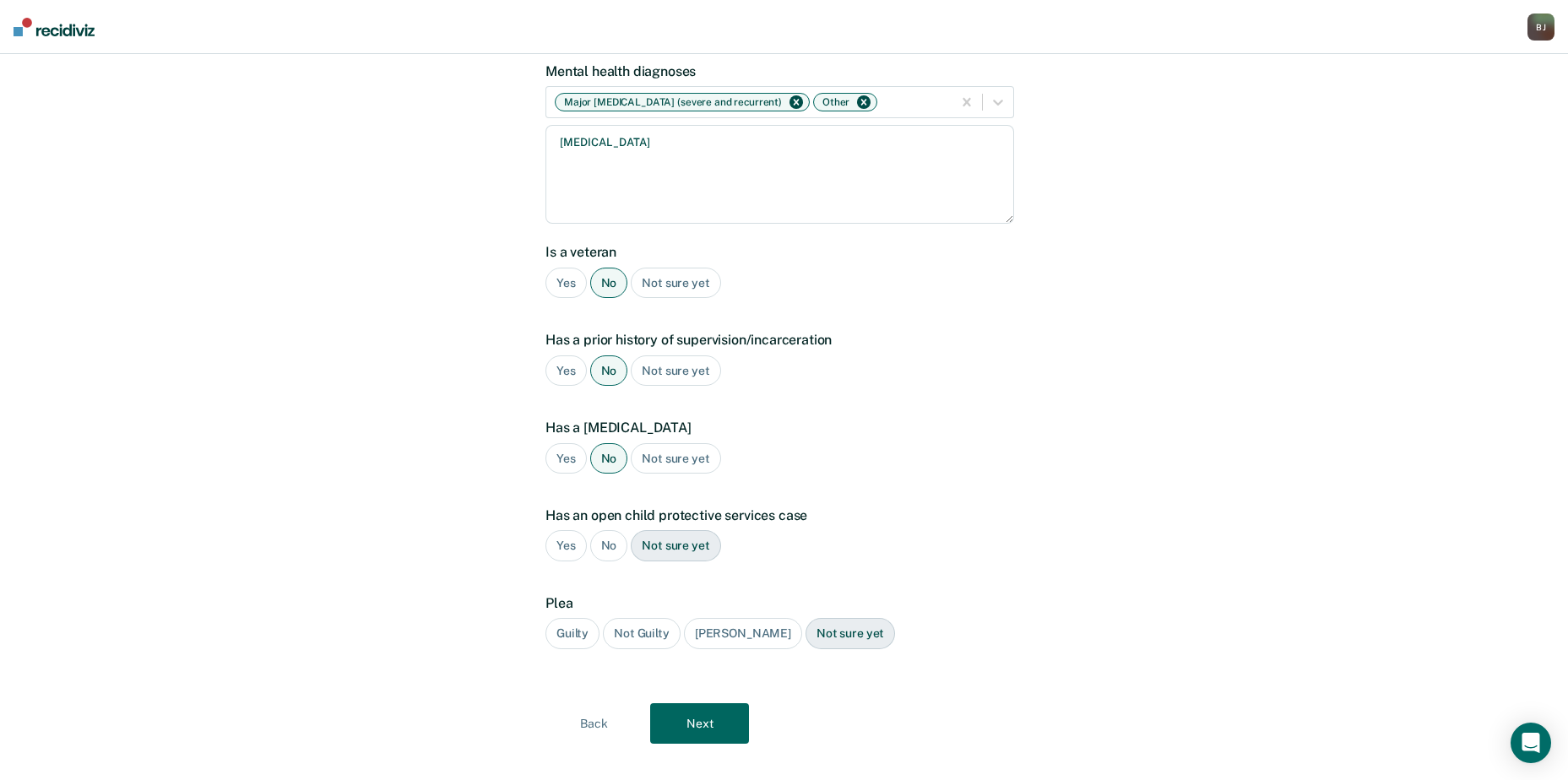
click at [599, 530] on div "No" at bounding box center [609, 546] width 38 height 32
click at [570, 618] on div "Guilty" at bounding box center [573, 633] width 54 height 32
click at [725, 703] on button "Next" at bounding box center [698, 723] width 99 height 41
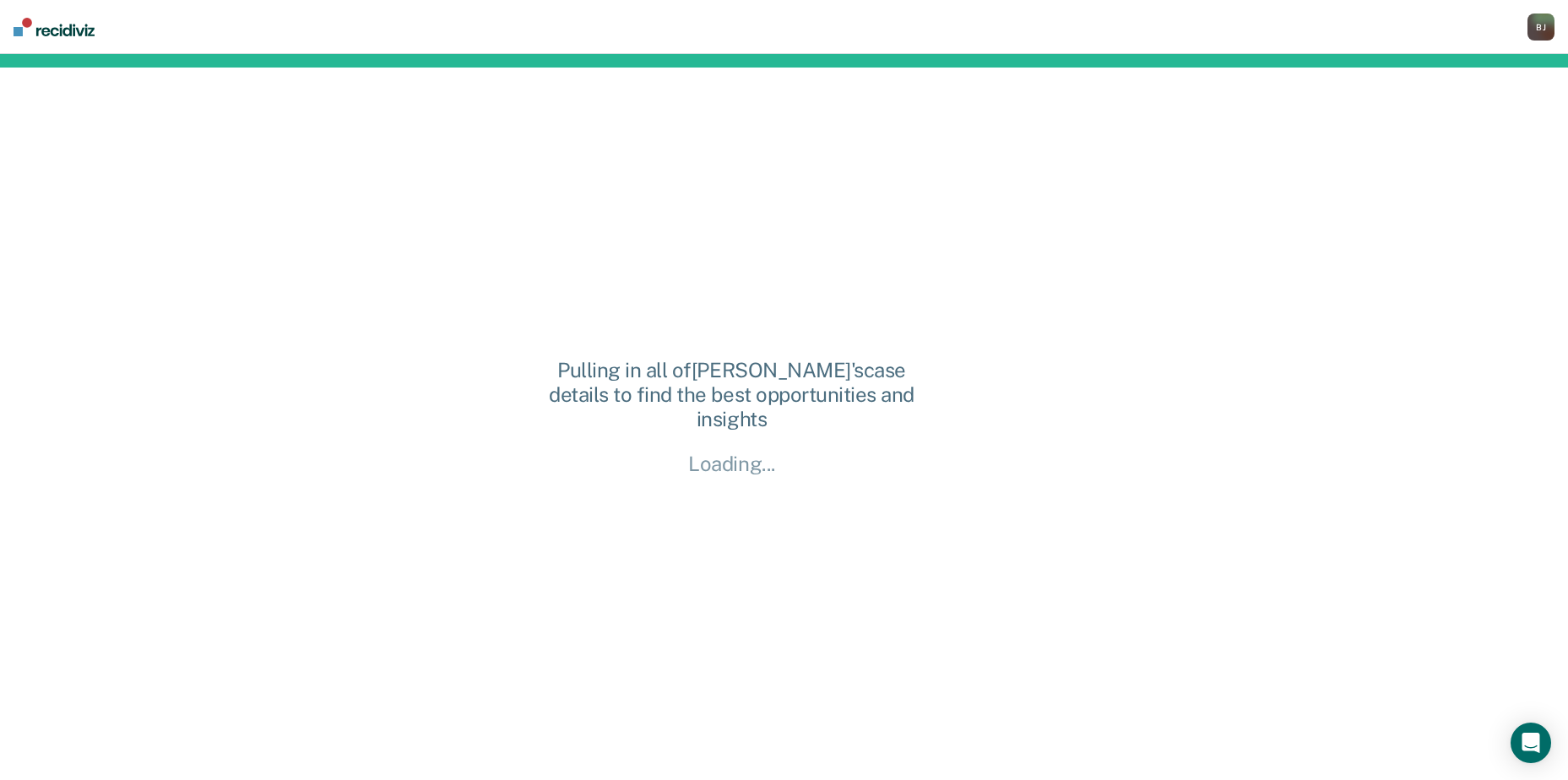
scroll to position [0, 0]
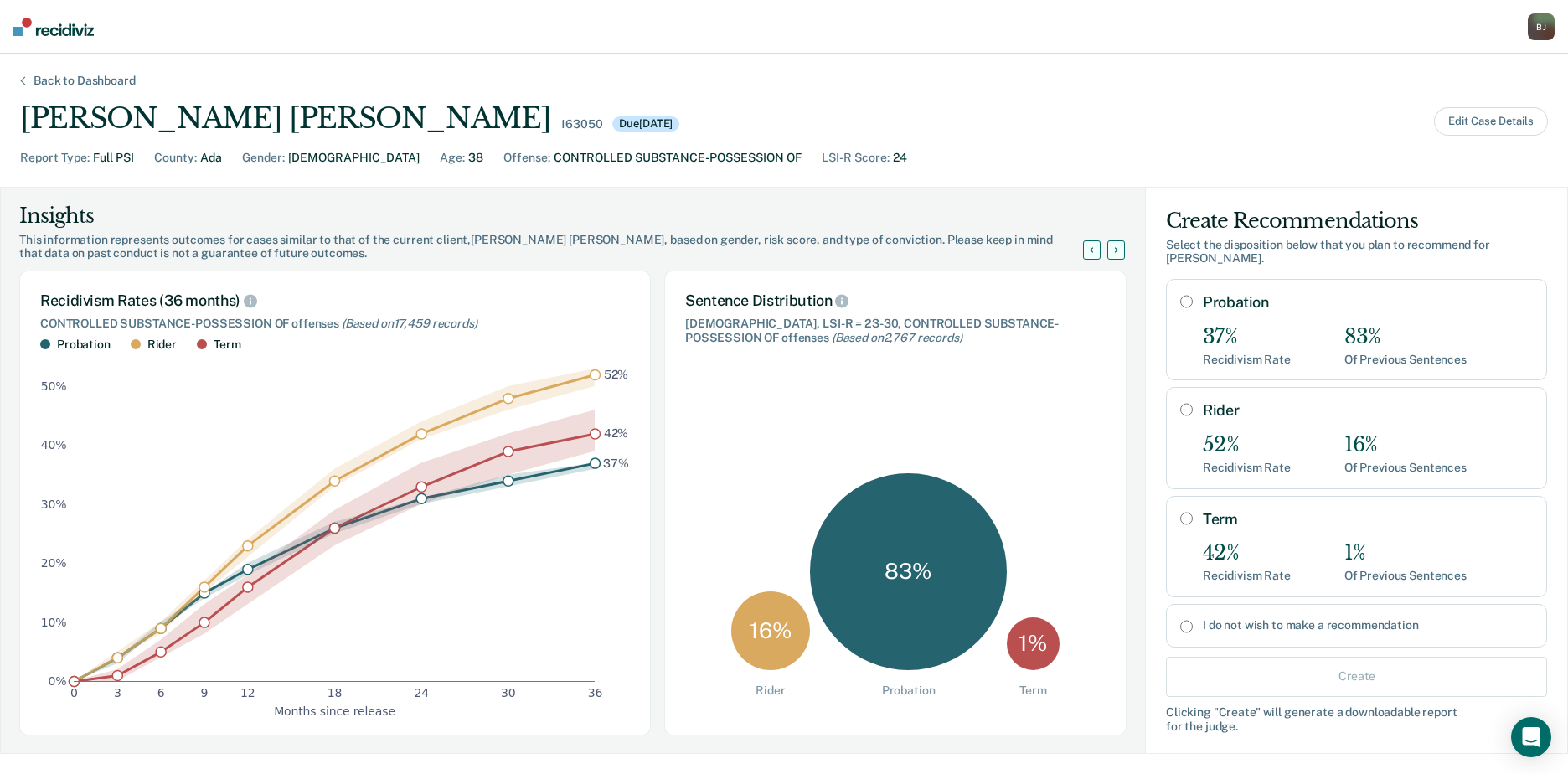
click at [1273, 344] on div "37%" at bounding box center [1247, 337] width 88 height 24
radio input "true"
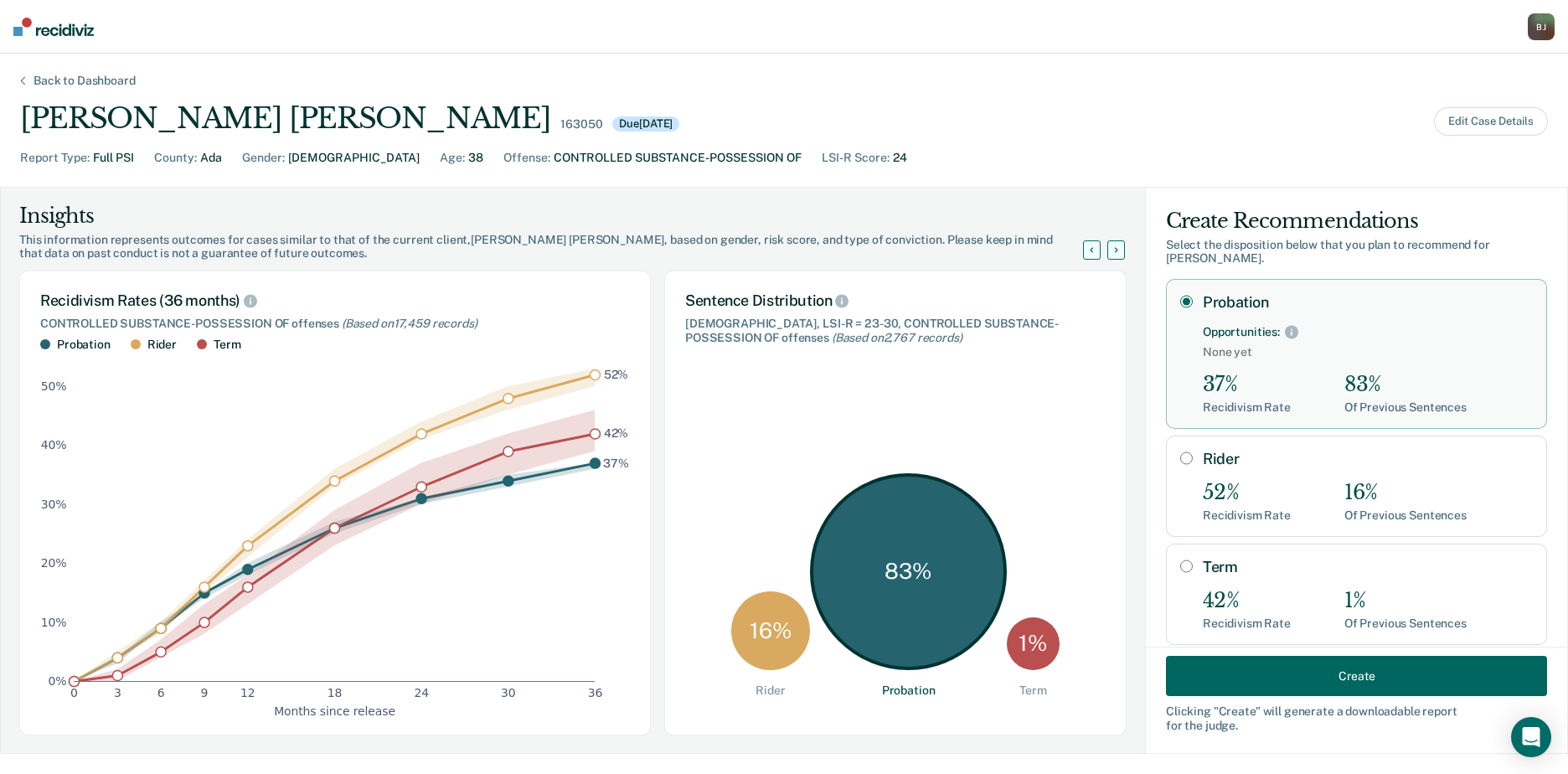
click at [1301, 664] on button "Create" at bounding box center [1356, 676] width 381 height 40
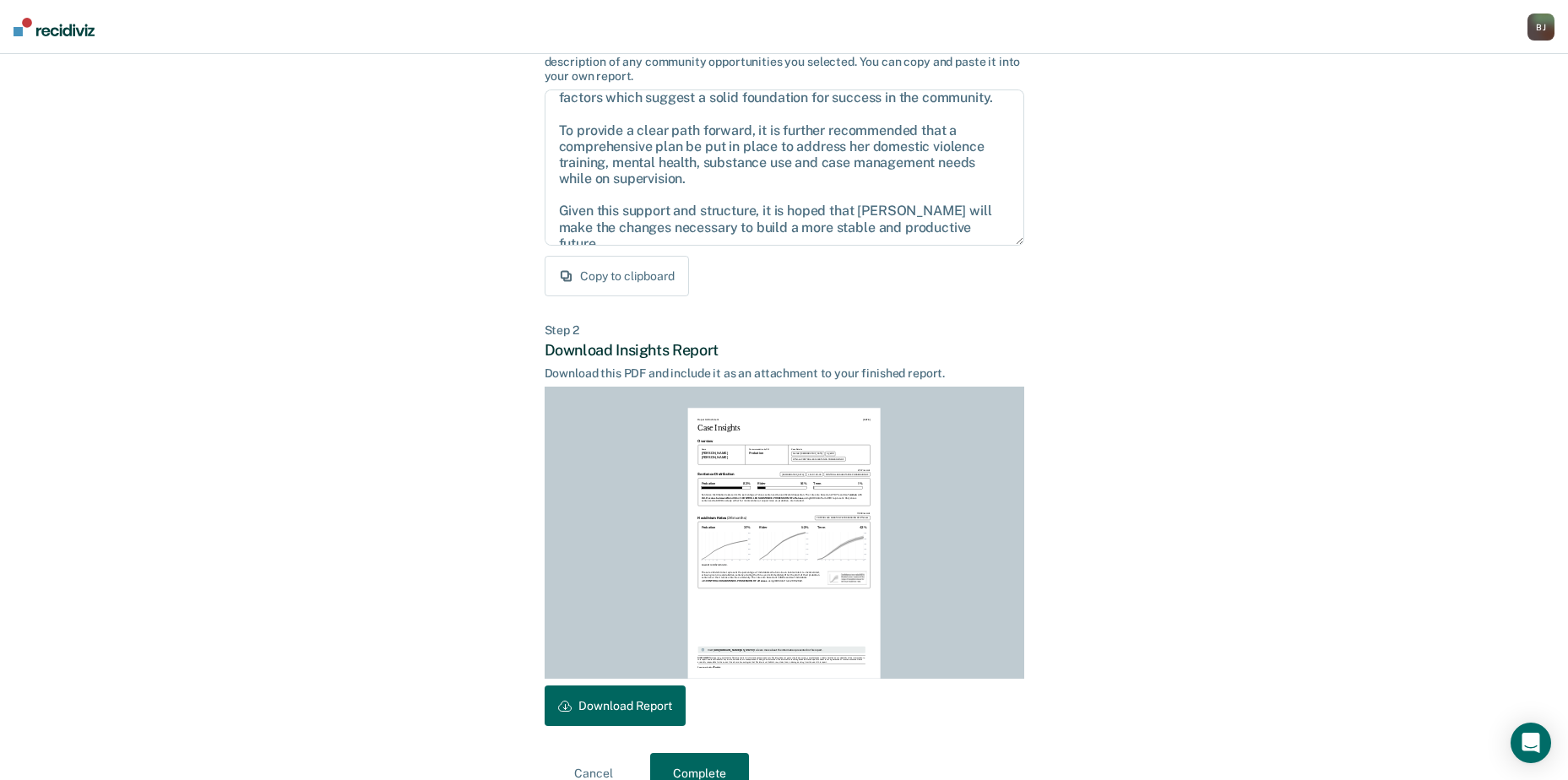
scroll to position [183, 0]
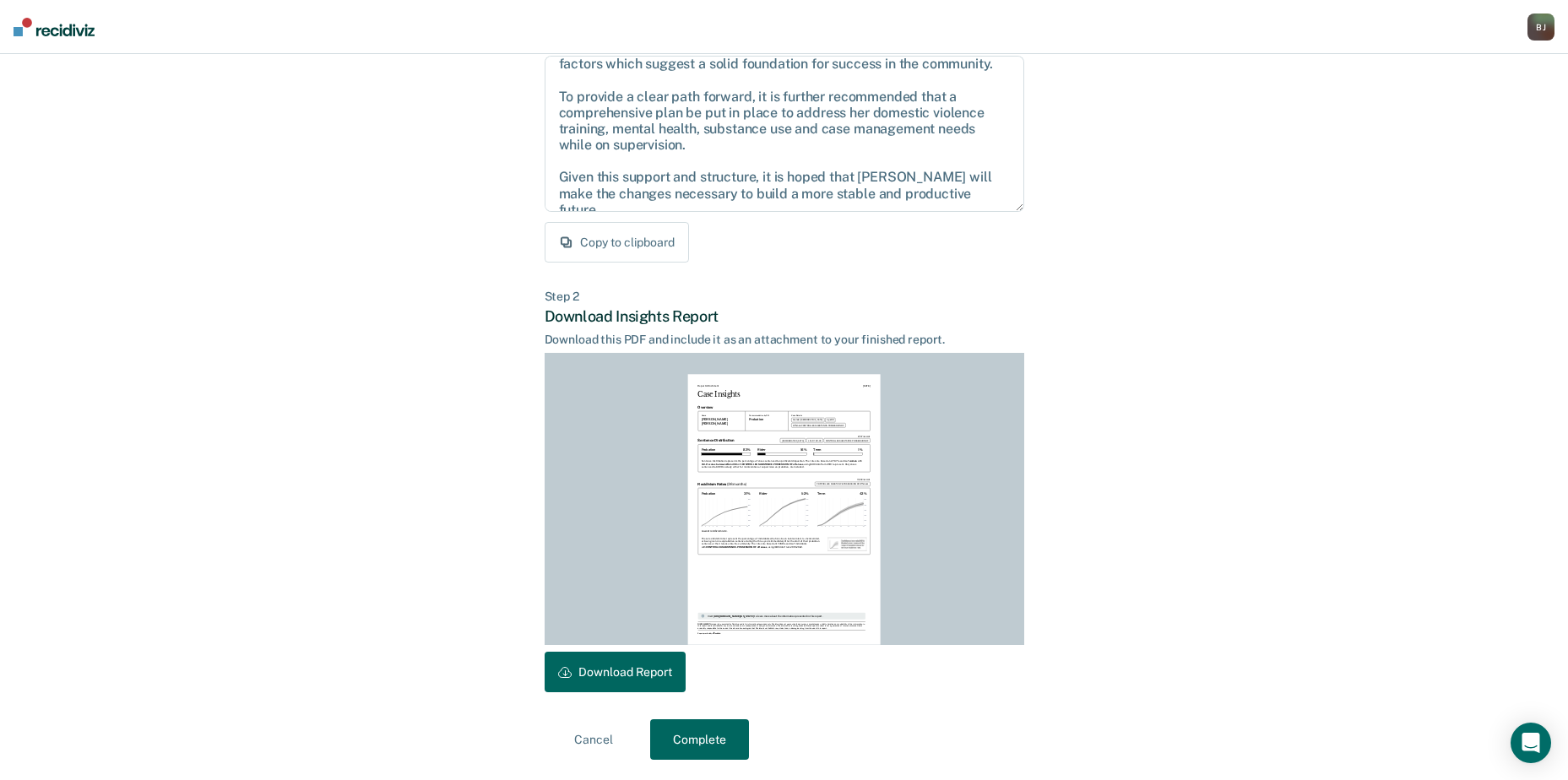
click at [574, 686] on button "Download Report" at bounding box center [615, 671] width 141 height 41
click at [690, 737] on button "Complete" at bounding box center [698, 739] width 99 height 41
